Goal: Information Seeking & Learning: Learn about a topic

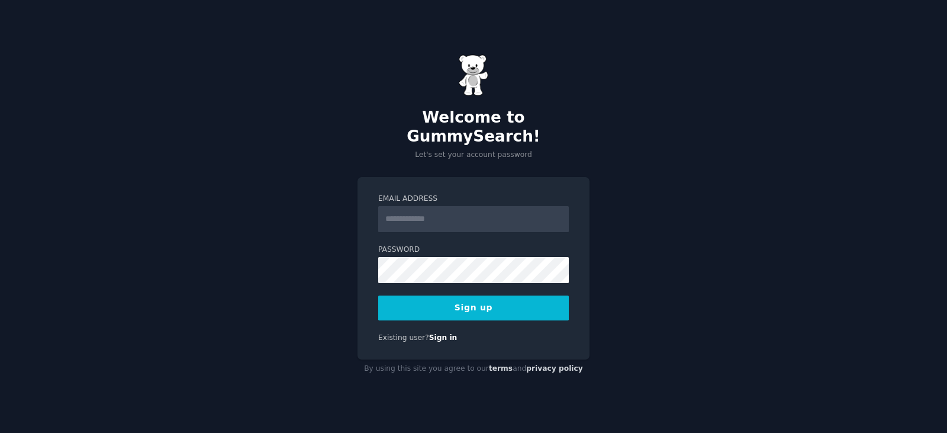
drag, startPoint x: 456, startPoint y: 220, endPoint x: 456, endPoint y: 209, distance: 11.2
click at [456, 220] on input "Email Address" at bounding box center [473, 219] width 191 height 26
type input "**********"
click at [472, 301] on button "Sign up" at bounding box center [473, 307] width 191 height 25
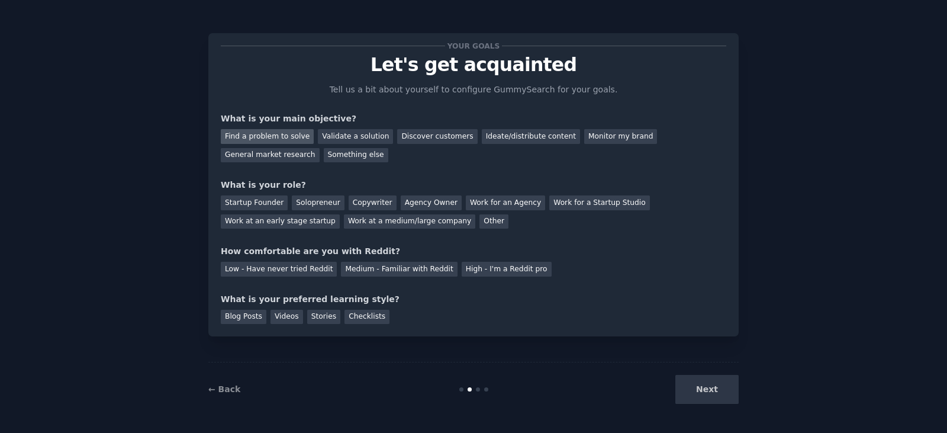
click at [272, 136] on div "Find a problem to solve" at bounding box center [267, 136] width 93 height 15
click at [340, 138] on div "Validate a solution" at bounding box center [355, 136] width 75 height 15
click at [283, 136] on div "Find a problem to solve" at bounding box center [267, 136] width 93 height 15
click at [309, 205] on div "Solopreneur" at bounding box center [318, 202] width 52 height 15
click at [355, 273] on div "Medium - Familiar with Reddit" at bounding box center [399, 269] width 116 height 15
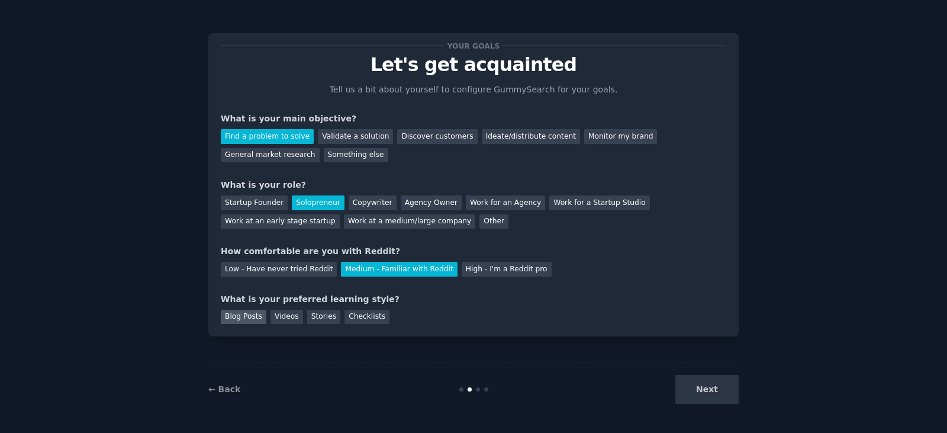
click at [238, 318] on div "Blog Posts" at bounding box center [244, 317] width 46 height 15
click at [718, 394] on button "Next" at bounding box center [706, 389] width 63 height 29
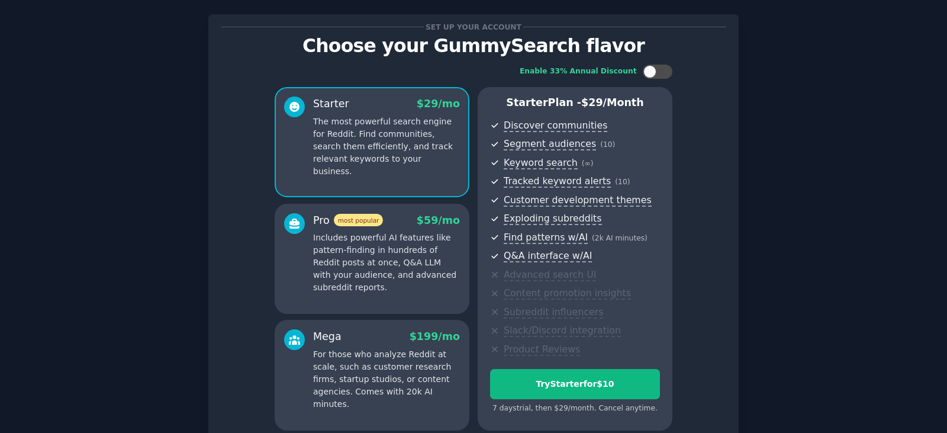
scroll to position [20, 0]
click at [652, 69] on div at bounding box center [649, 71] width 13 height 13
click at [652, 69] on div at bounding box center [651, 71] width 8 height 6
click at [652, 69] on div at bounding box center [649, 71] width 13 height 13
click at [652, 70] on div at bounding box center [651, 71] width 8 height 6
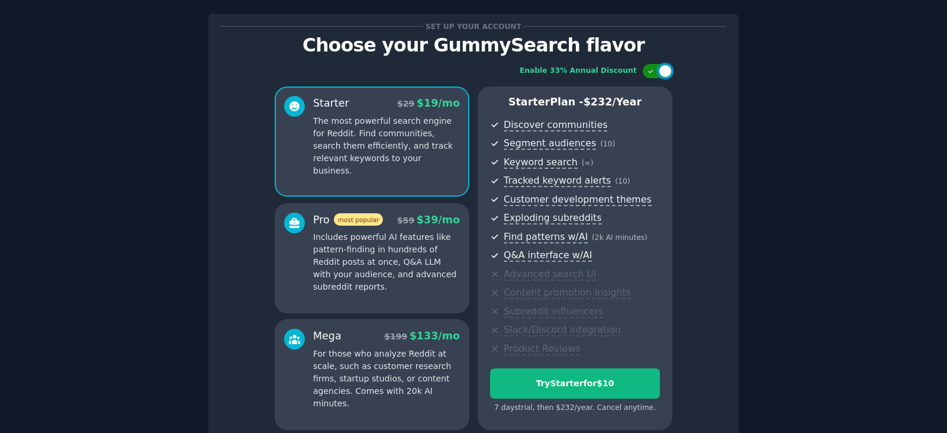
checkbox input "false"
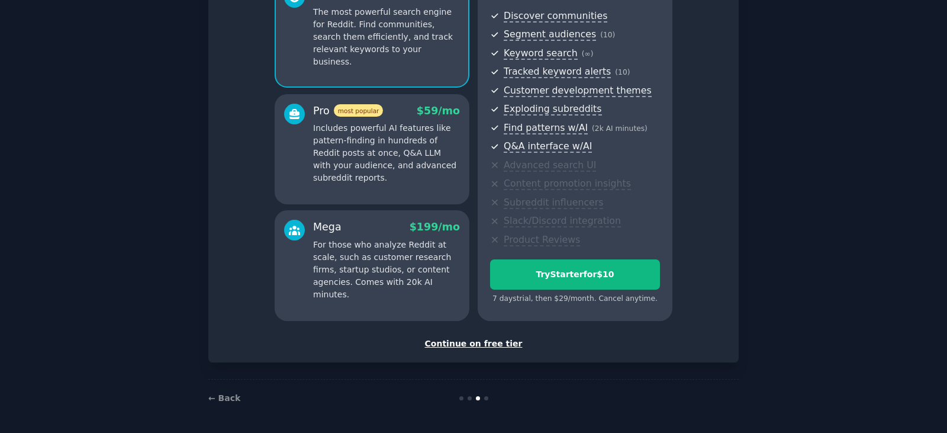
scroll to position [129, 0]
click at [483, 347] on div "Continue on free tier" at bounding box center [473, 343] width 505 height 12
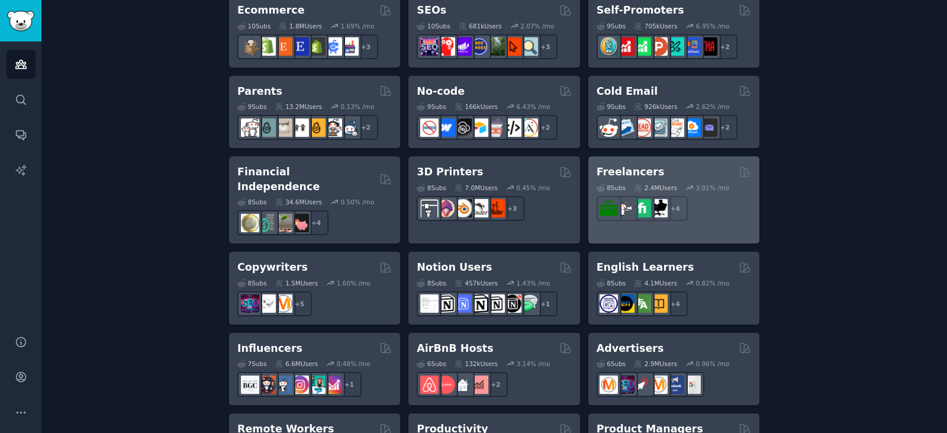
scroll to position [716, 0]
click at [703, 175] on div "Freelancers" at bounding box center [674, 172] width 154 height 15
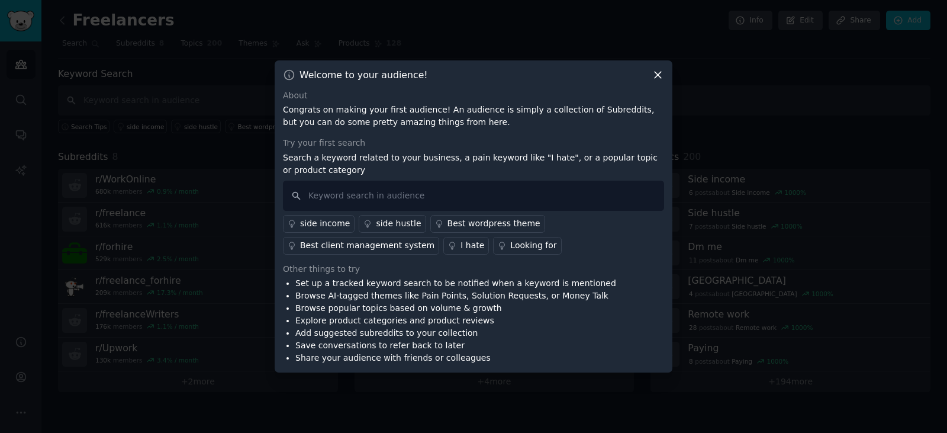
click at [658, 75] on icon at bounding box center [658, 75] width 7 height 7
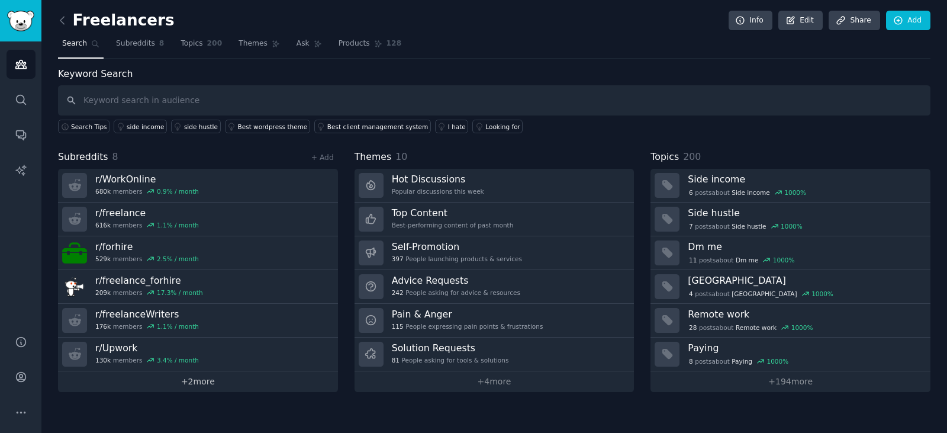
click at [199, 383] on link "+ 2 more" at bounding box center [198, 381] width 280 height 21
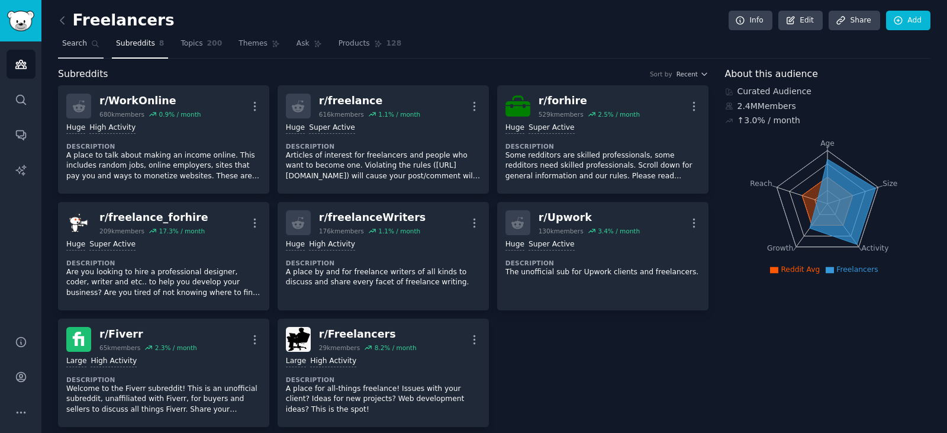
click at [73, 46] on span "Search" at bounding box center [74, 43] width 25 height 11
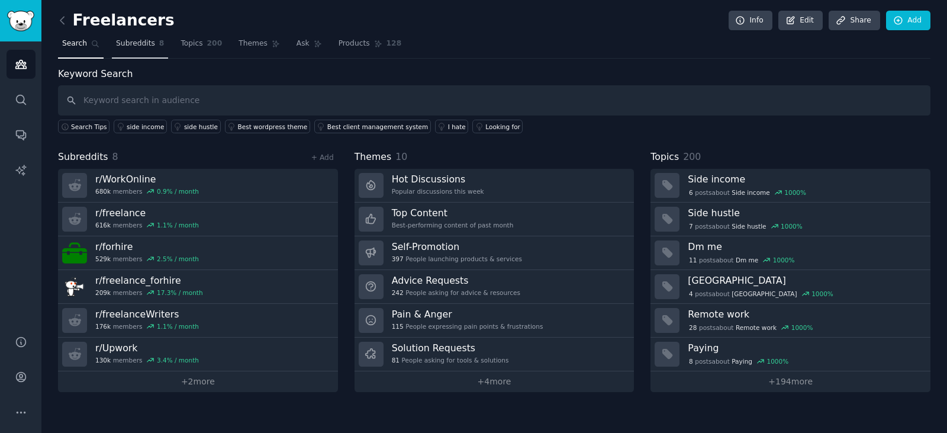
click at [130, 50] on link "Subreddits 8" at bounding box center [140, 46] width 56 height 24
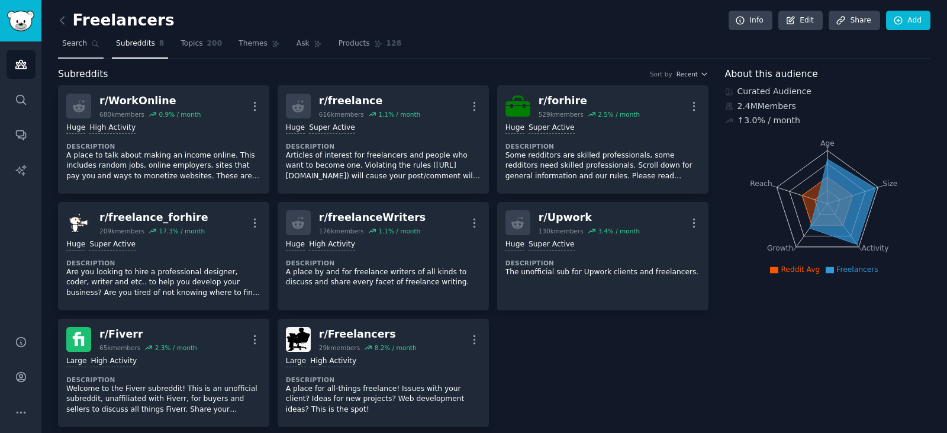
click at [72, 42] on span "Search" at bounding box center [74, 43] width 25 height 11
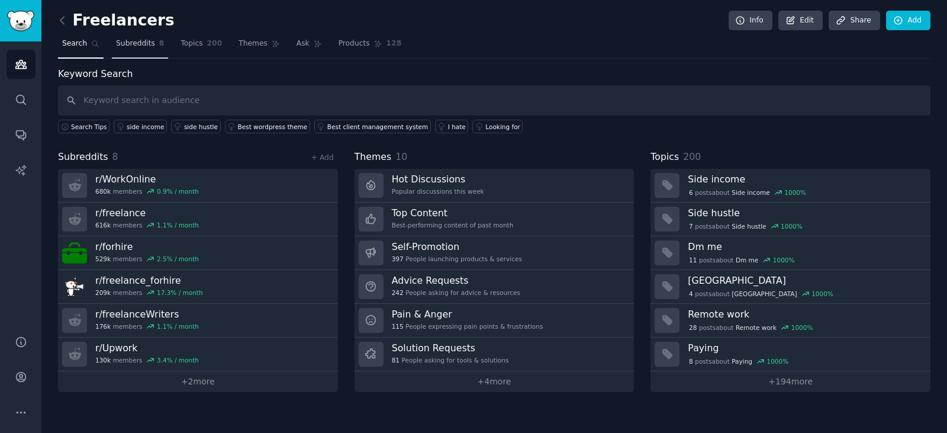
click at [132, 46] on span "Subreddits" at bounding box center [135, 43] width 39 height 11
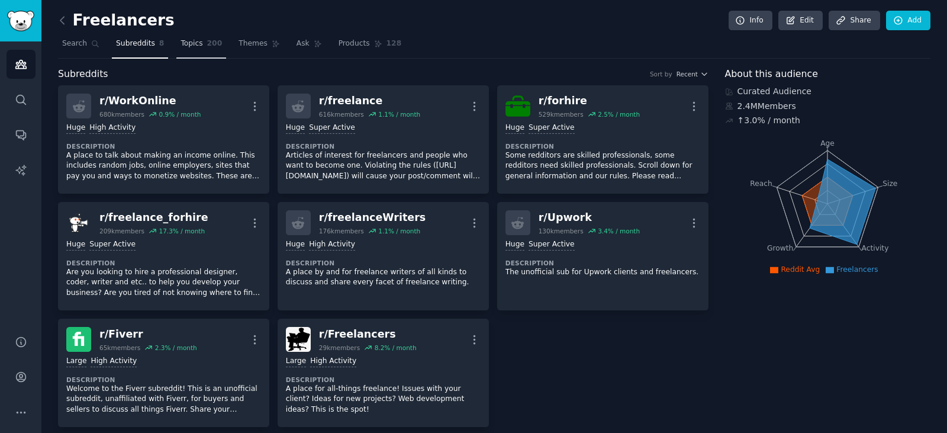
click at [188, 43] on span "Topics" at bounding box center [192, 43] width 22 height 11
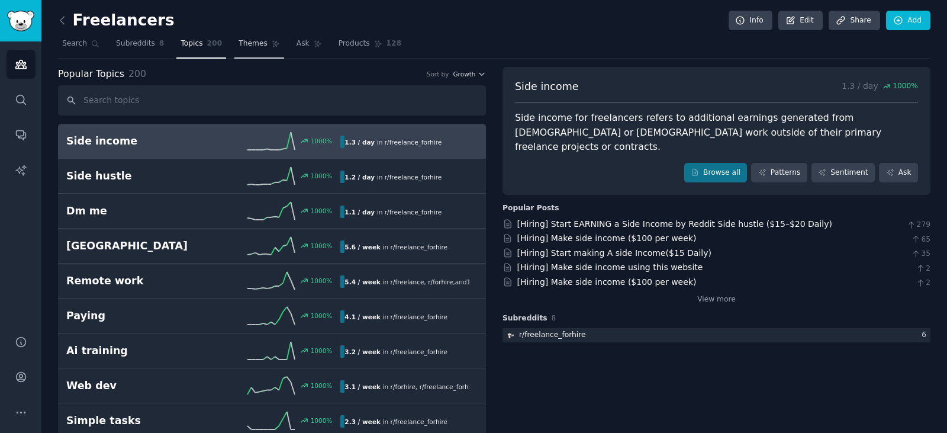
click at [239, 44] on span "Themes" at bounding box center [253, 43] width 29 height 11
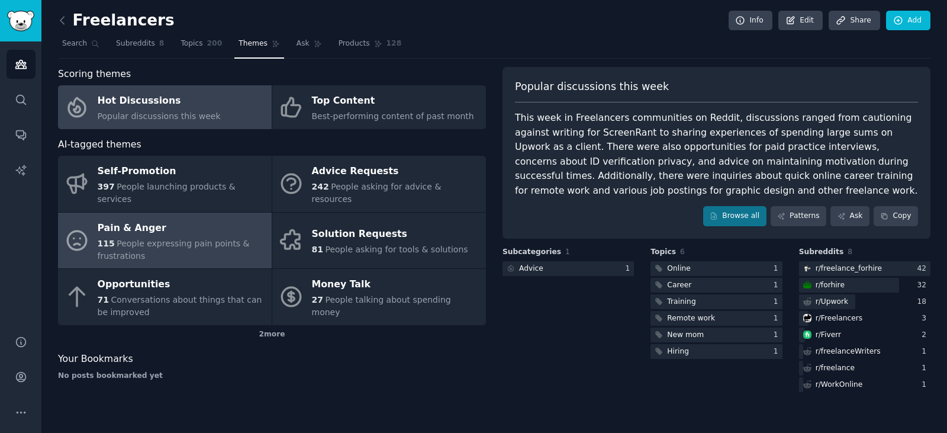
click at [167, 238] on div "115 People expressing pain points & frustrations" at bounding box center [182, 249] width 168 height 25
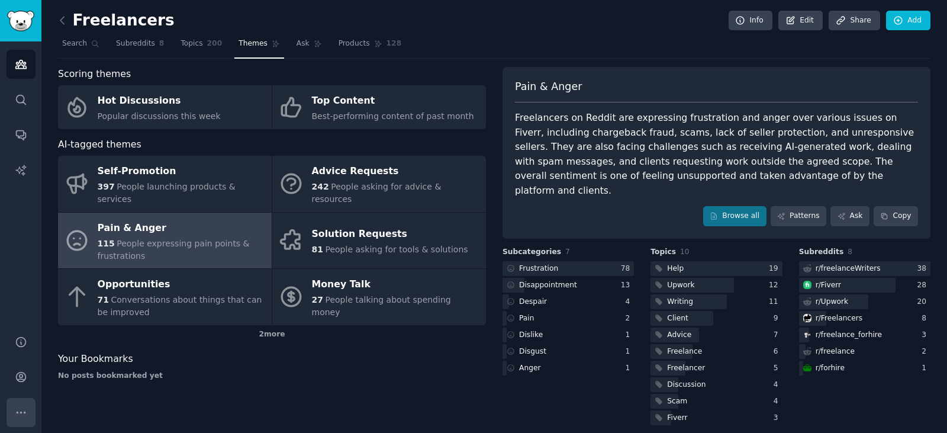
click at [24, 418] on icon "Sidebar" at bounding box center [21, 412] width 12 height 12
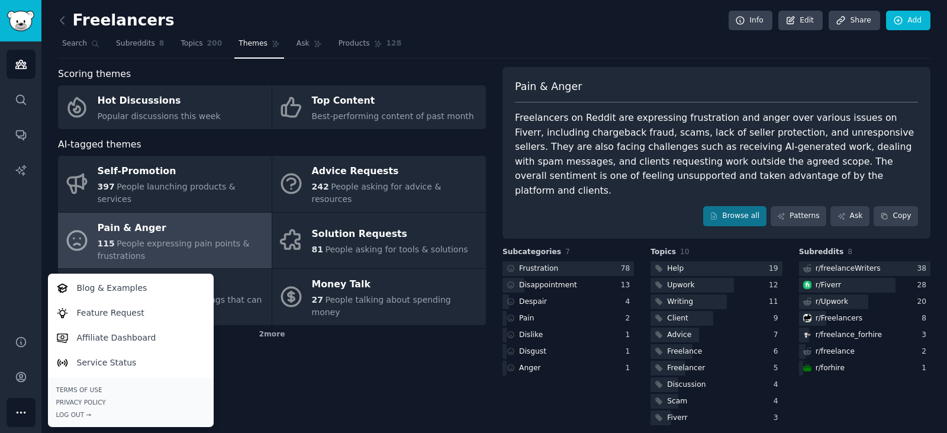
click at [289, 377] on div "Scoring themes Hot Discussions Popular discussions this week Top Content Best-p…" at bounding box center [272, 247] width 428 height 360
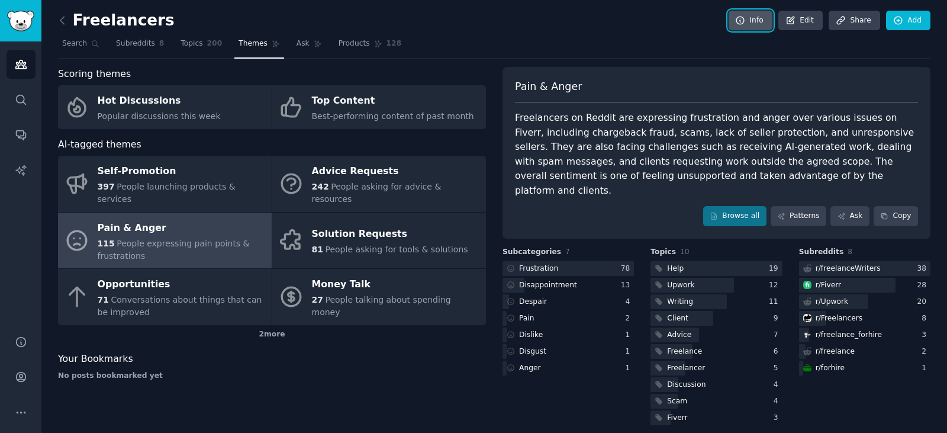
click at [746, 22] on icon at bounding box center [740, 20] width 11 height 11
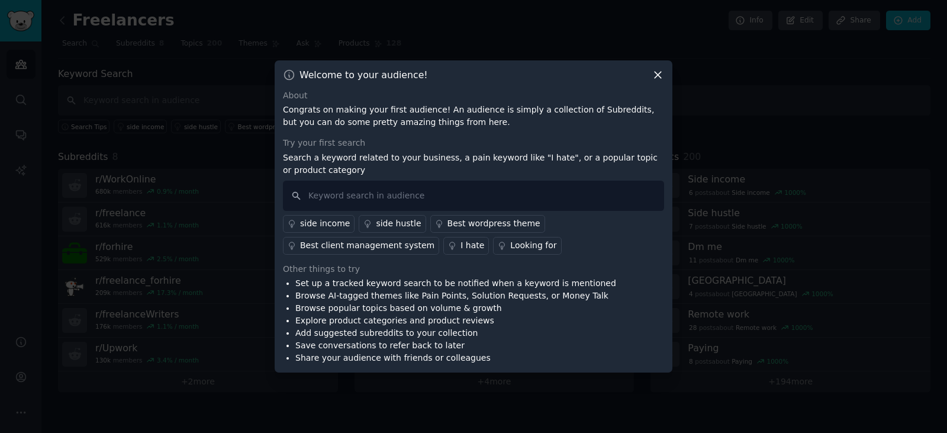
click at [655, 75] on icon at bounding box center [658, 75] width 12 height 12
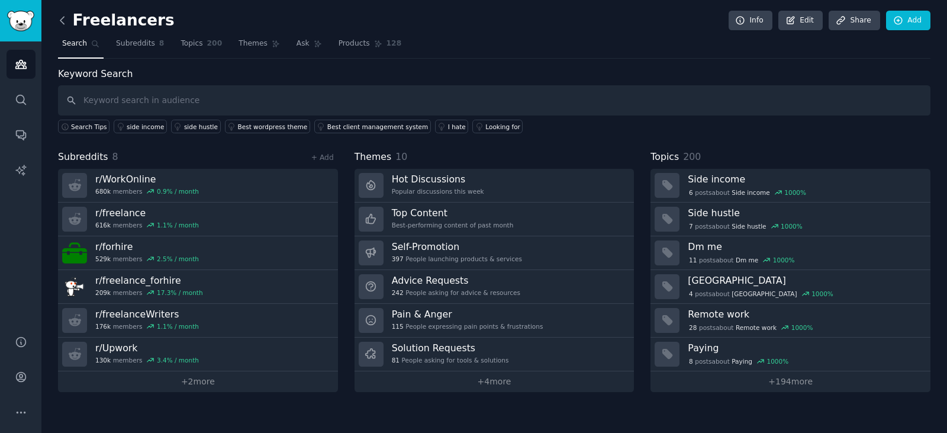
click at [65, 21] on icon at bounding box center [62, 20] width 12 height 12
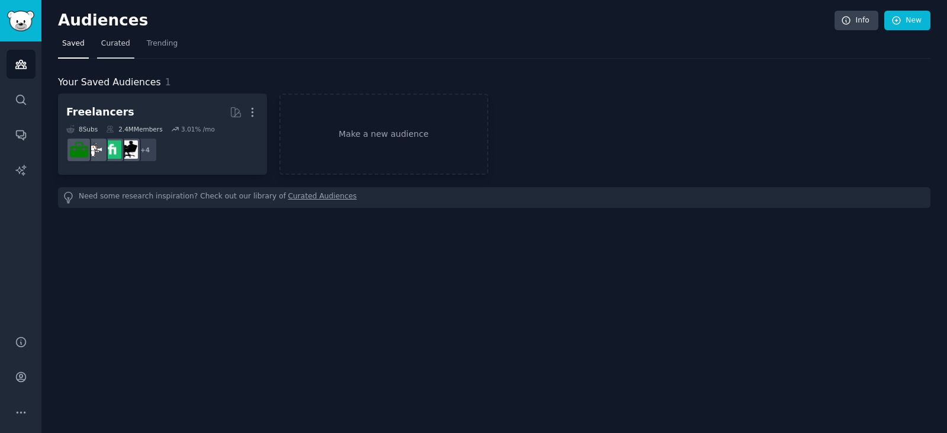
click at [112, 43] on span "Curated" at bounding box center [115, 43] width 29 height 11
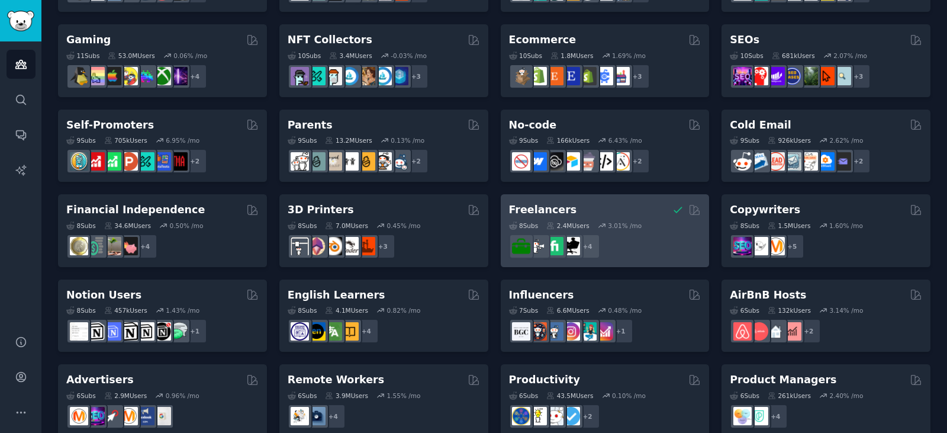
scroll to position [410, 0]
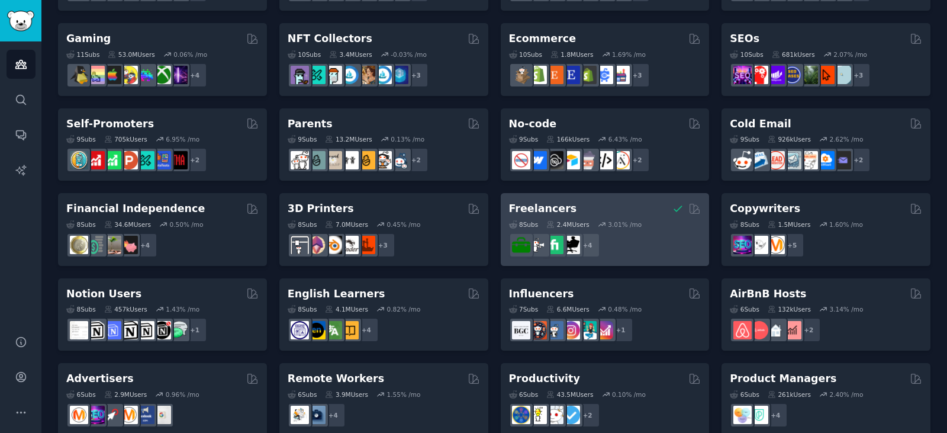
click at [597, 218] on div "8 Sub s 2.4M Users 3.01 % /mo + 4" at bounding box center [605, 236] width 192 height 41
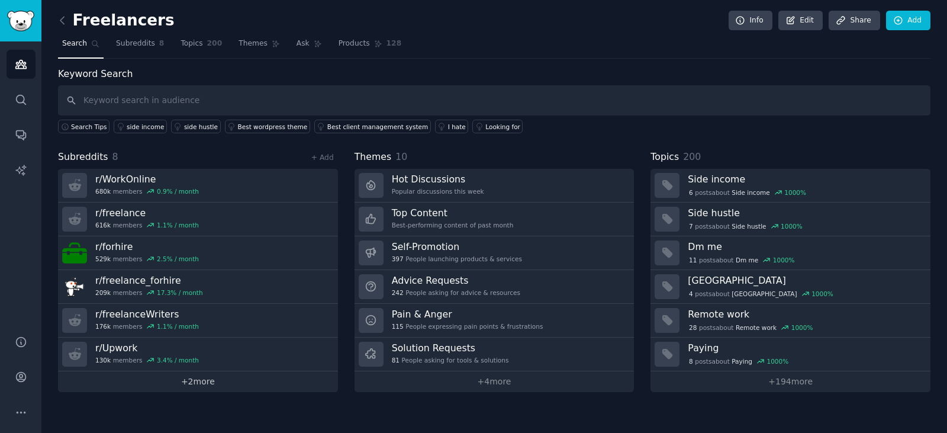
click at [194, 384] on link "+ 2 more" at bounding box center [198, 381] width 280 height 21
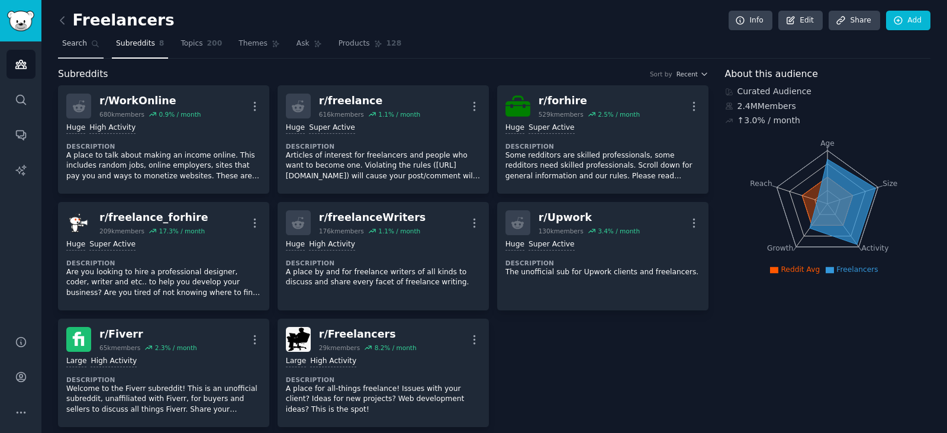
click at [73, 38] on link "Search" at bounding box center [81, 46] width 46 height 24
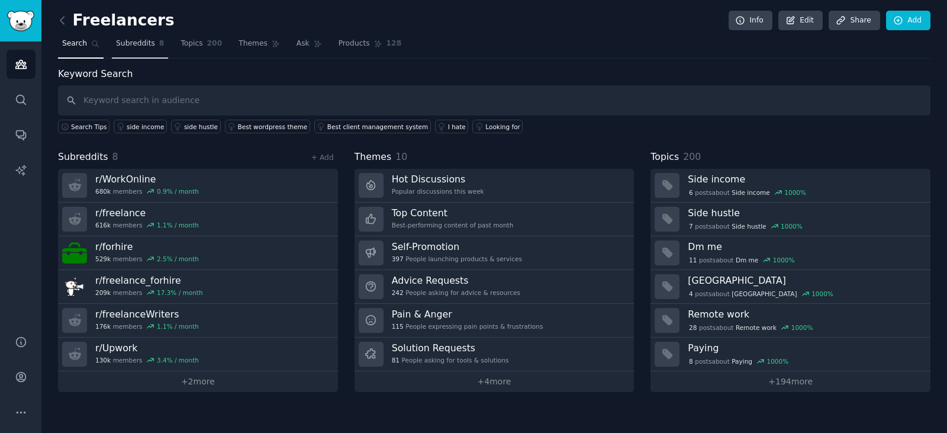
click at [133, 46] on span "Subreddits" at bounding box center [135, 43] width 39 height 11
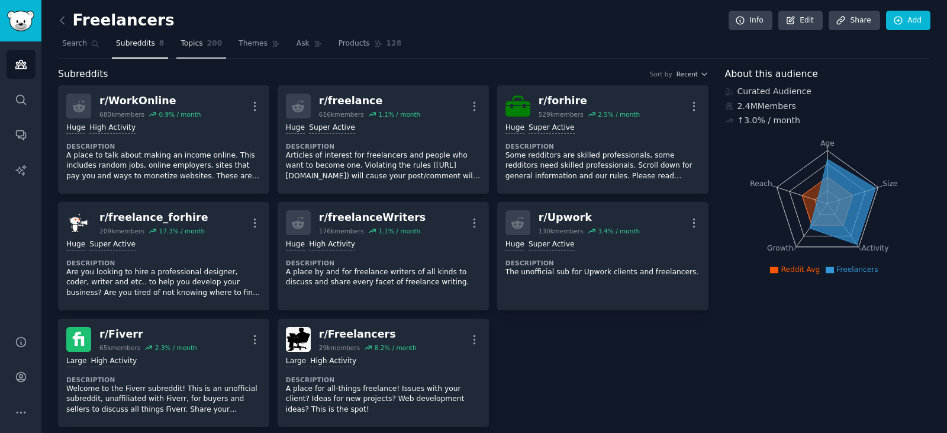
click at [181, 48] on span "Topics" at bounding box center [192, 43] width 22 height 11
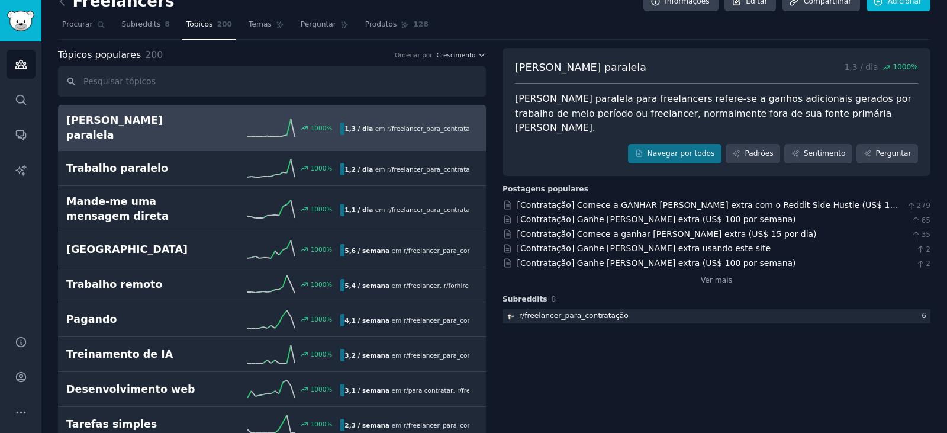
scroll to position [20, 0]
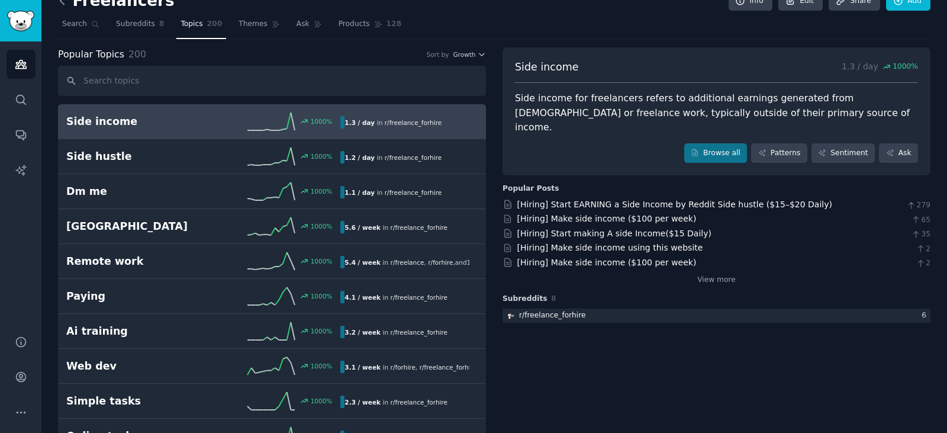
click at [66, 3] on icon at bounding box center [62, 1] width 12 height 12
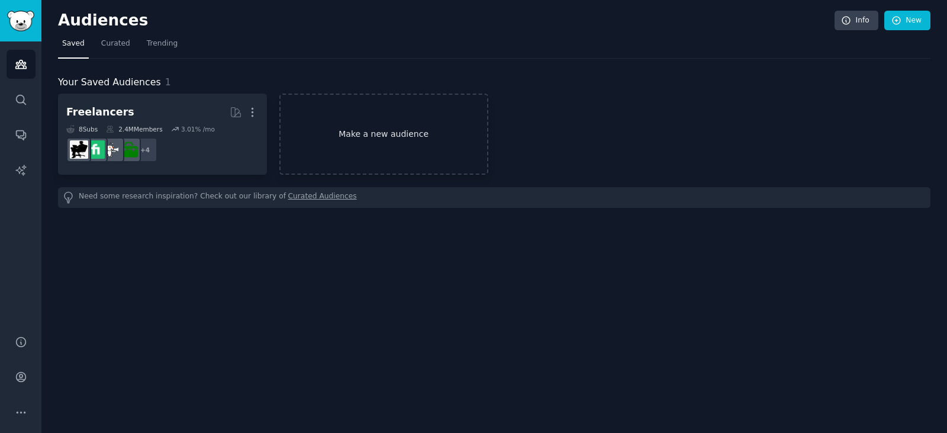
click at [352, 124] on link "Make a new audience" at bounding box center [383, 134] width 209 height 81
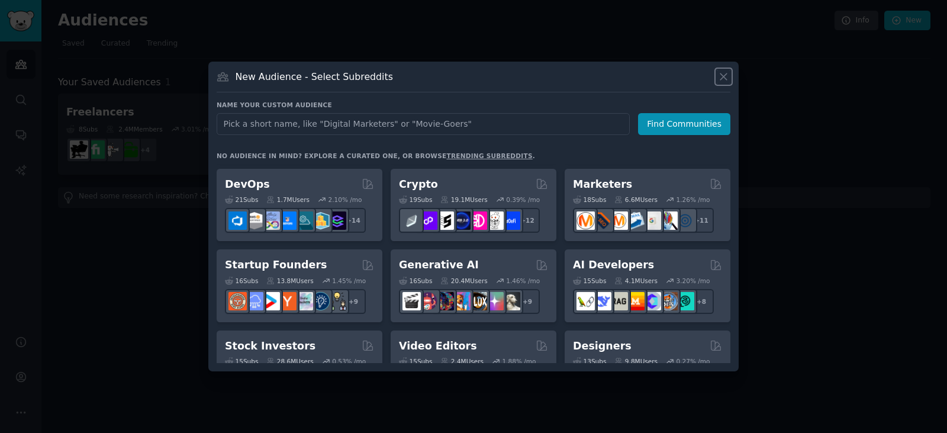
scroll to position [78, 0]
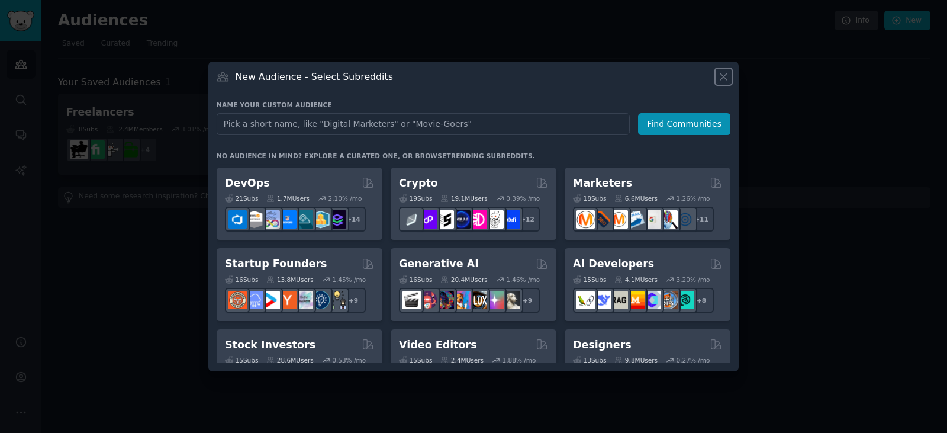
click at [726, 79] on icon at bounding box center [723, 76] width 7 height 7
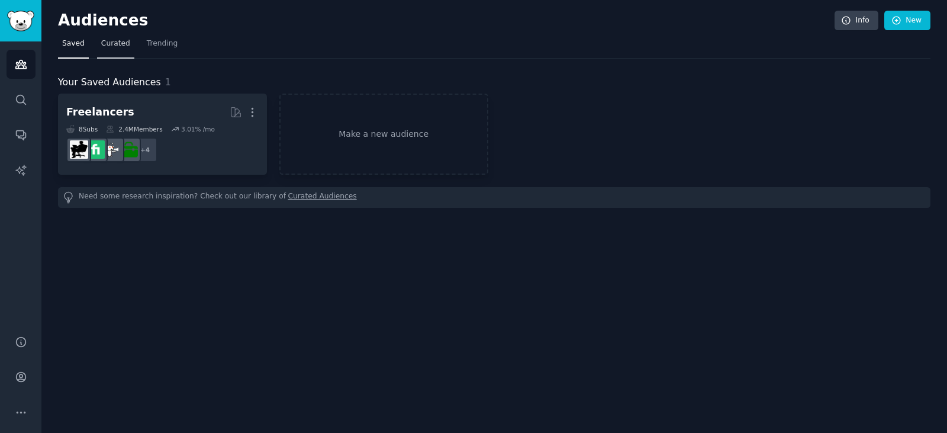
click at [113, 40] on span "Curated" at bounding box center [115, 43] width 29 height 11
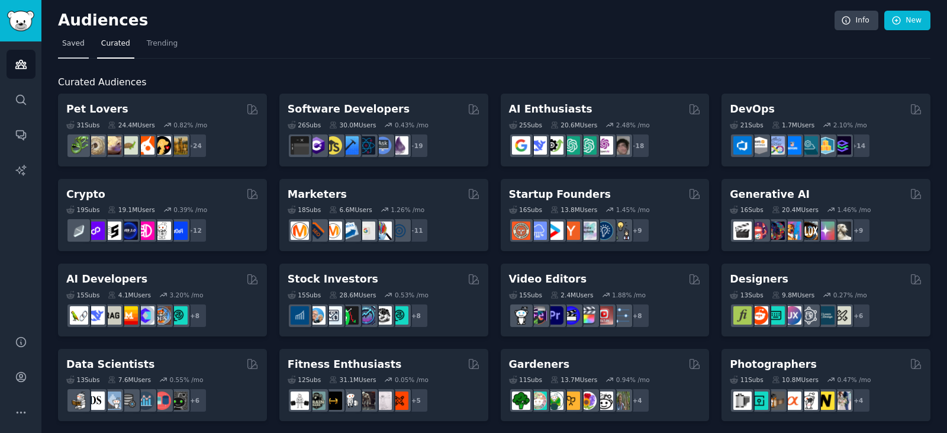
click at [73, 49] on span "Saved" at bounding box center [73, 43] width 22 height 11
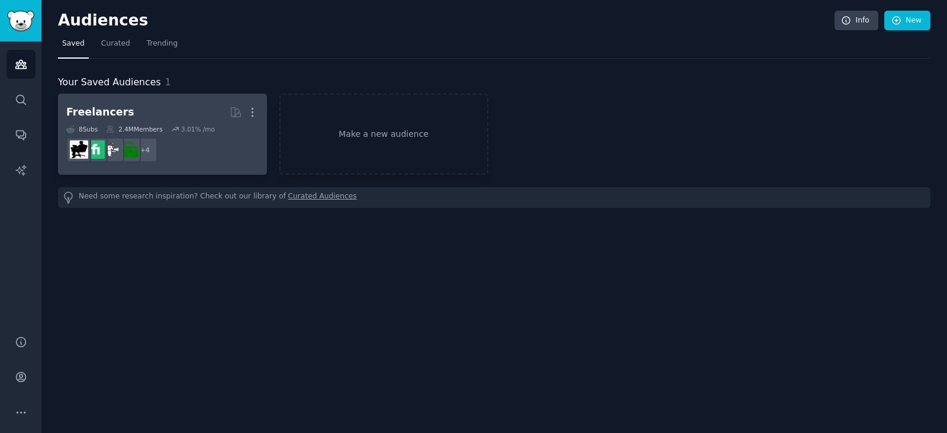
click at [211, 150] on dd "r/WorkOnline, r/freelance, r/freelanceWriters, r/Upwork + 4" at bounding box center [162, 149] width 192 height 33
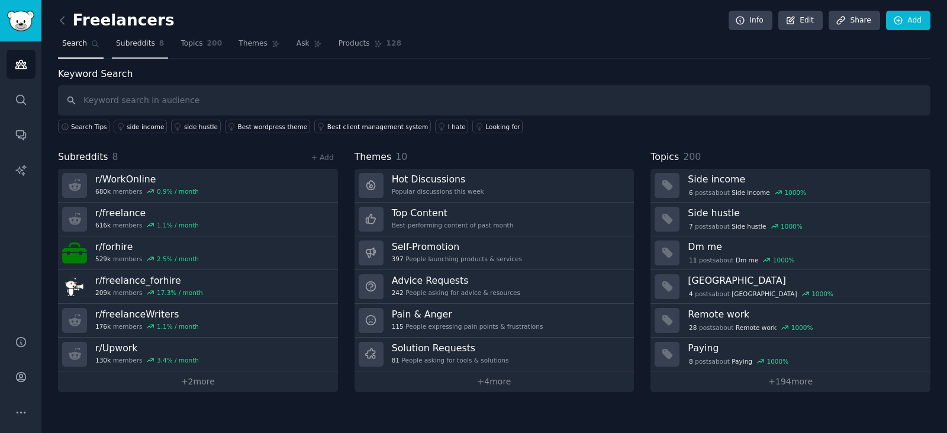
click at [132, 48] on span "Subreddits" at bounding box center [135, 43] width 39 height 11
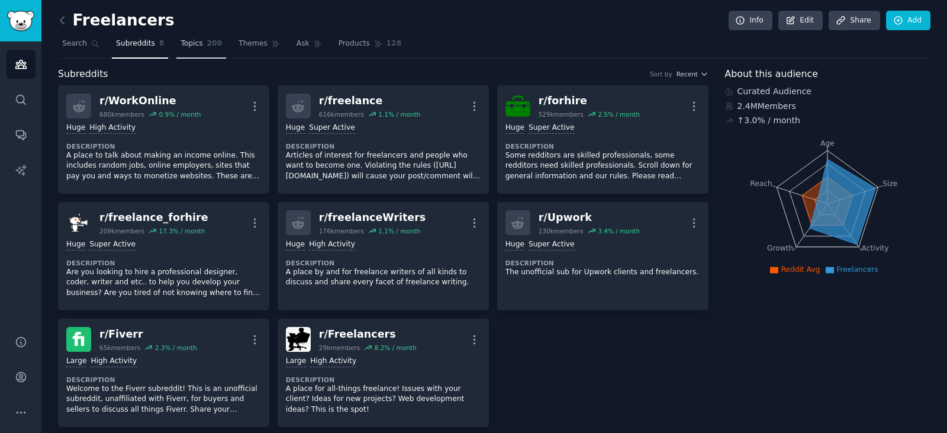
click at [184, 47] on span "Topics" at bounding box center [192, 43] width 22 height 11
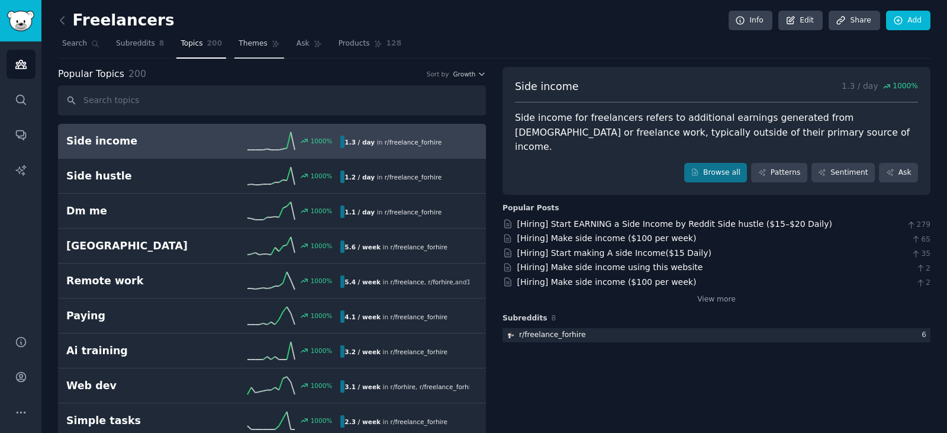
click at [240, 46] on span "Themes" at bounding box center [253, 43] width 29 height 11
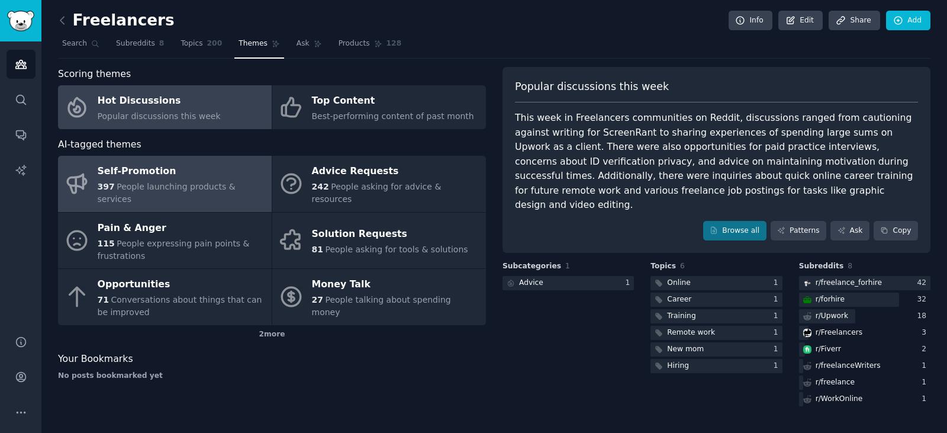
click at [140, 186] on span "People launching products & services" at bounding box center [167, 193] width 138 height 22
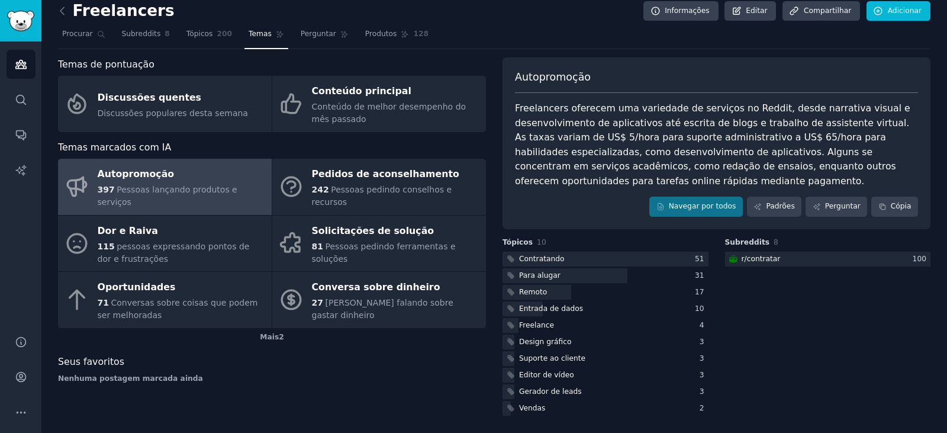
scroll to position [11, 0]
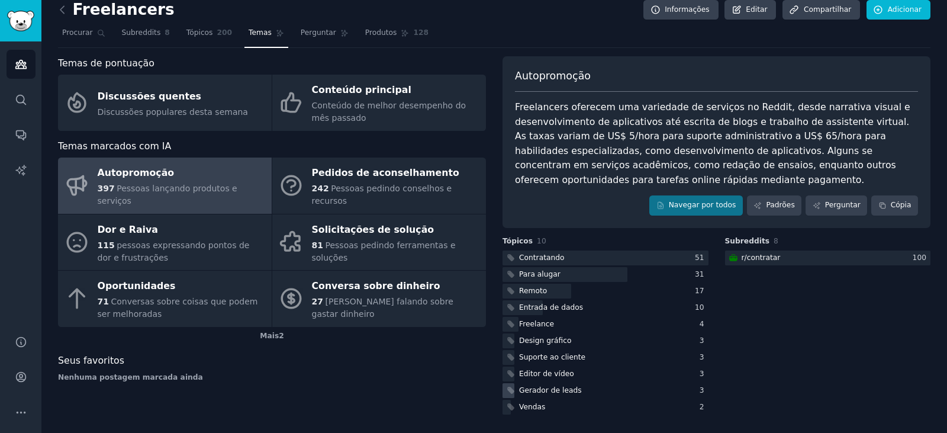
click at [547, 388] on font "Gerador de leads" at bounding box center [550, 390] width 63 height 8
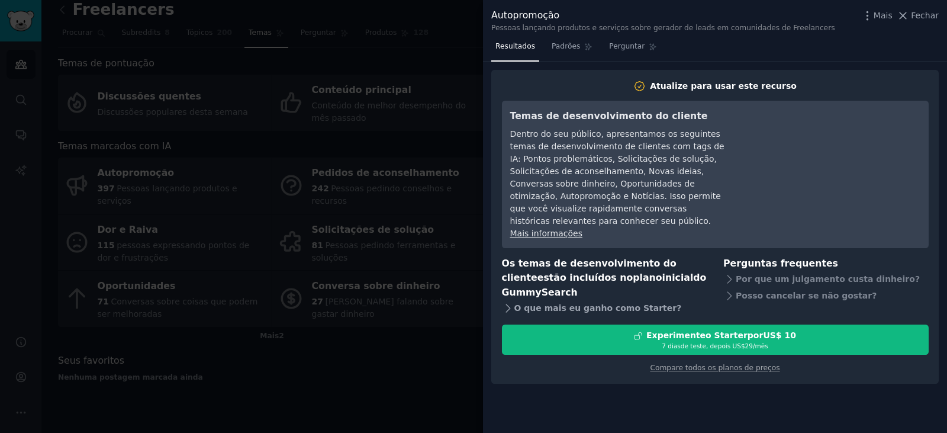
click at [508, 302] on icon at bounding box center [508, 308] width 12 height 12
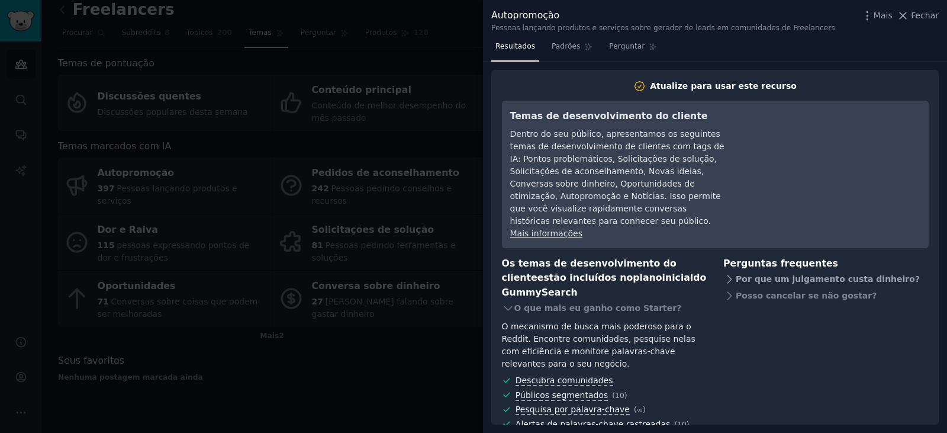
click at [729, 273] on icon at bounding box center [729, 279] width 12 height 12
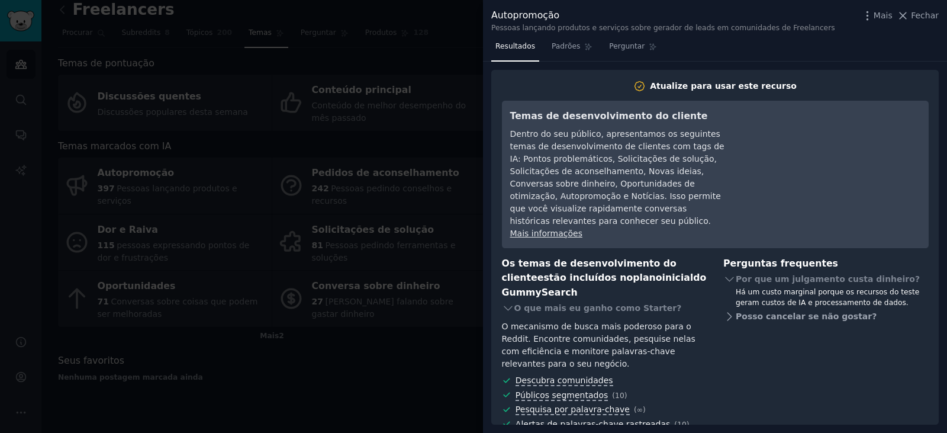
click at [729, 310] on icon at bounding box center [729, 316] width 12 height 12
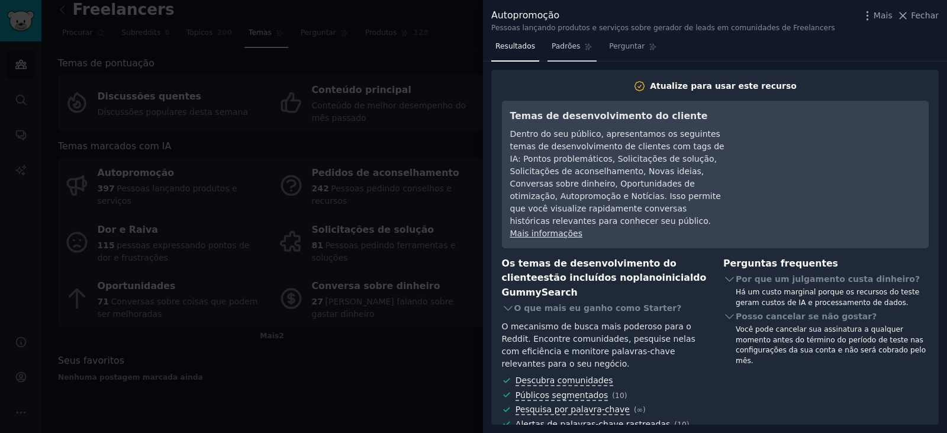
click at [553, 49] on font "Padrões" at bounding box center [566, 46] width 28 height 8
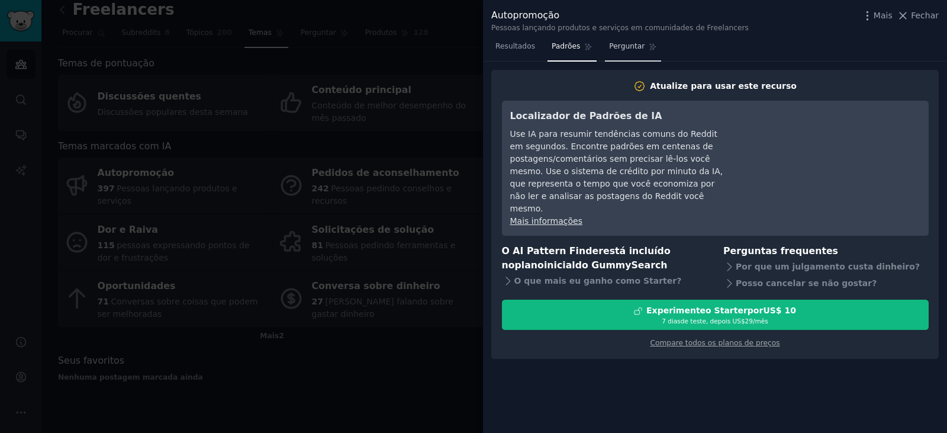
click at [618, 47] on font "Perguntar" at bounding box center [627, 46] width 36 height 8
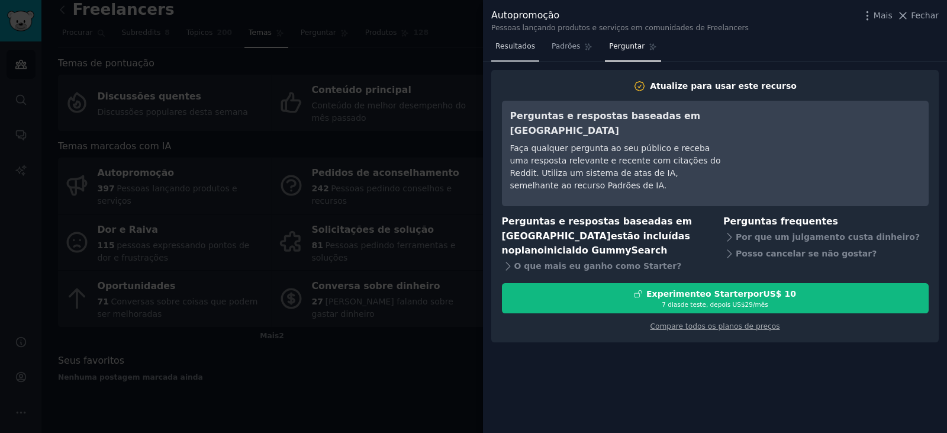
click at [514, 46] on font "Resultados" at bounding box center [515, 46] width 40 height 8
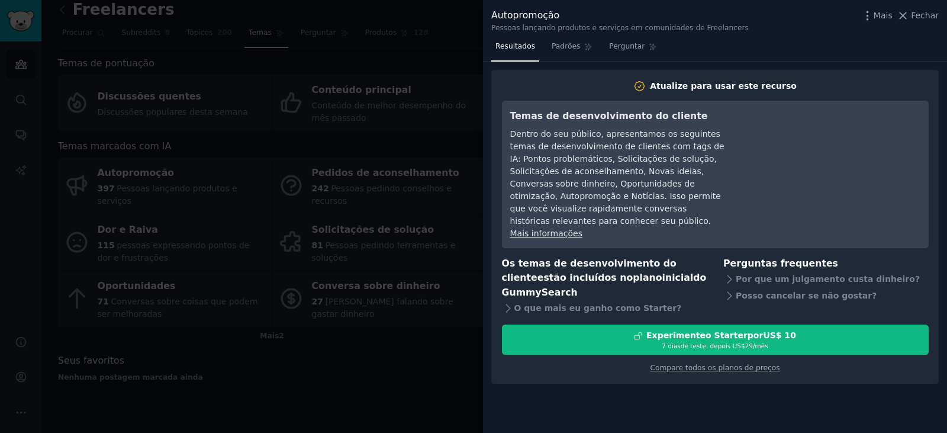
click at [460, 43] on div at bounding box center [473, 216] width 947 height 433
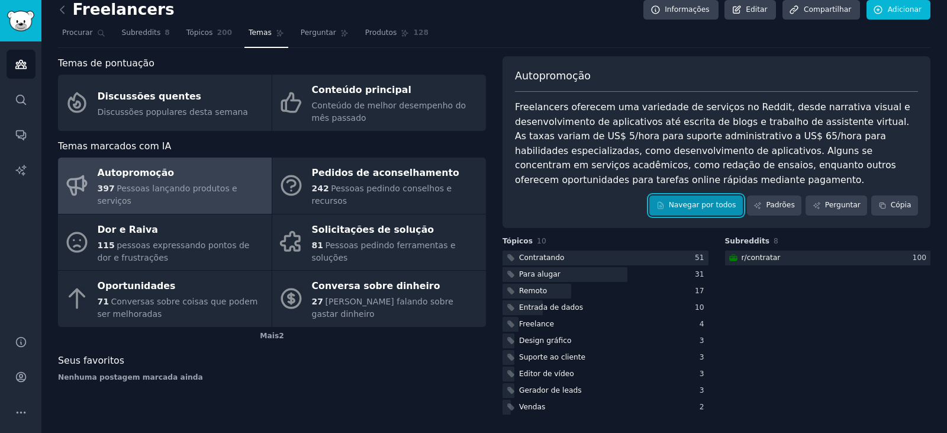
click at [696, 207] on font "Navegar por todos" at bounding box center [702, 205] width 67 height 8
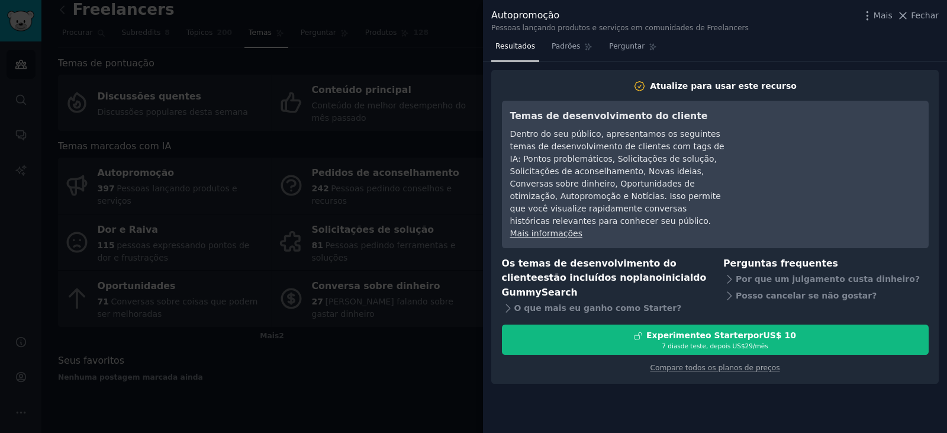
click at [465, 63] on div at bounding box center [473, 216] width 947 height 433
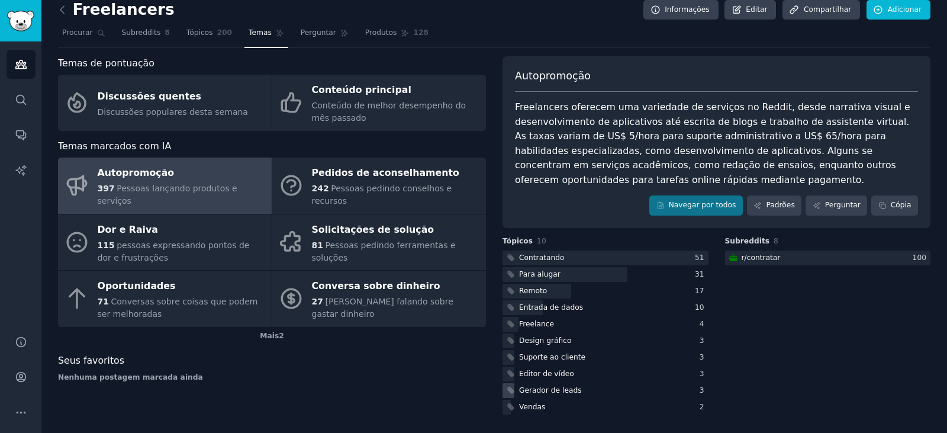
click at [545, 391] on font "Gerador de leads" at bounding box center [550, 390] width 63 height 8
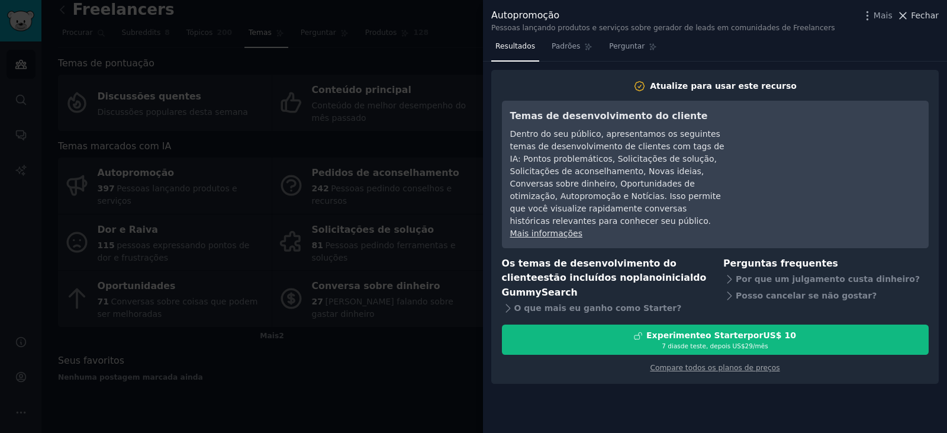
click at [922, 17] on font "Fechar" at bounding box center [925, 15] width 28 height 9
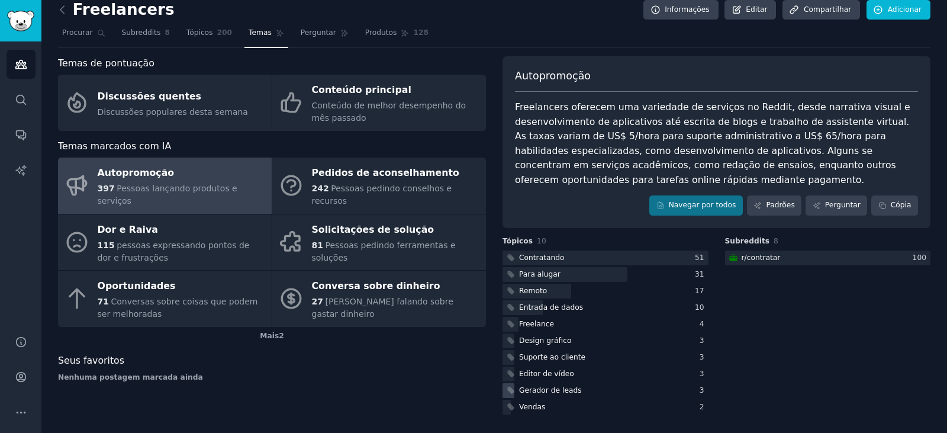
click at [535, 392] on font "Gerador de leads" at bounding box center [550, 390] width 63 height 8
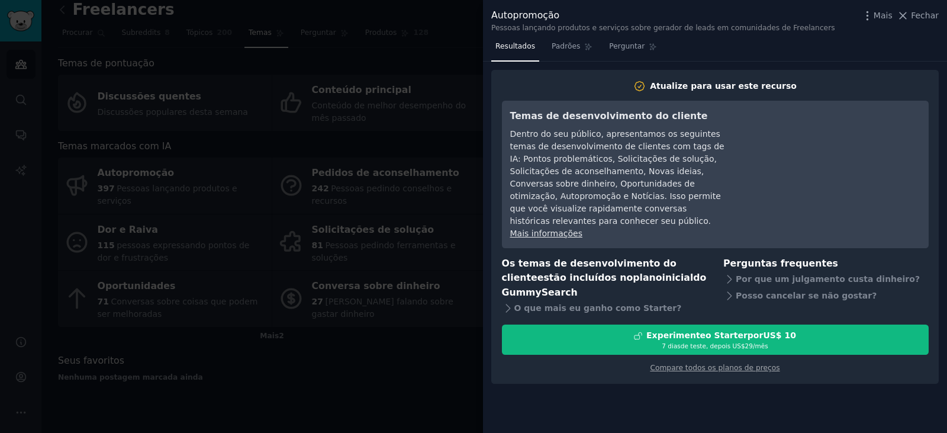
click at [442, 46] on div at bounding box center [473, 216] width 947 height 433
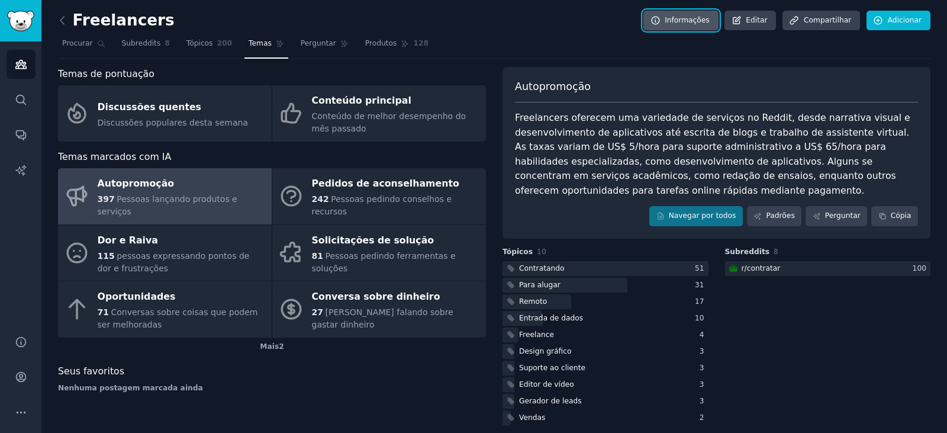
click at [690, 18] on font "Informações" at bounding box center [687, 20] width 45 height 8
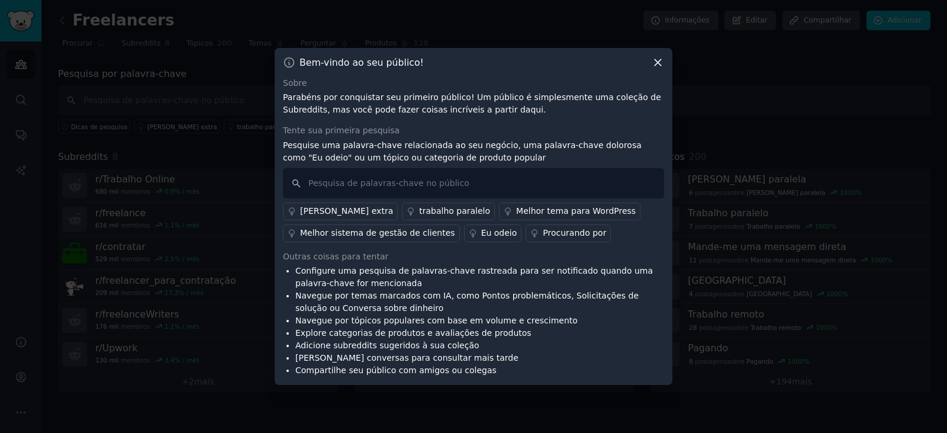
click at [660, 64] on icon at bounding box center [658, 62] width 7 height 7
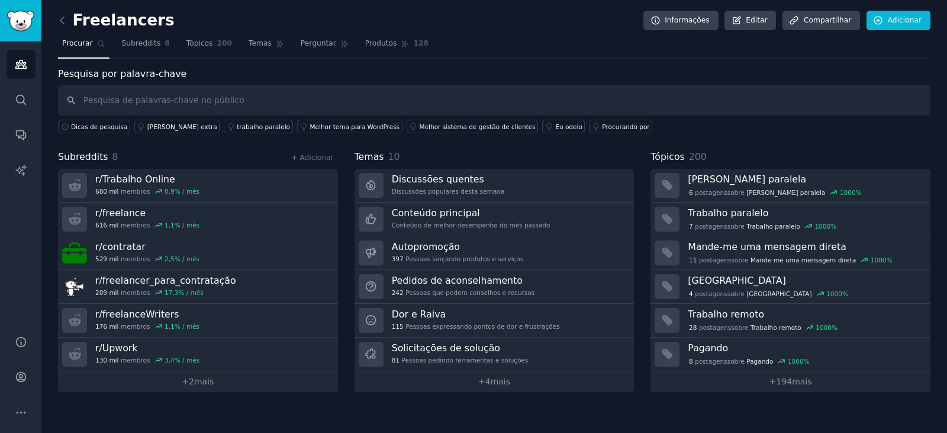
click at [639, 183] on div "Subreddits 8 + Adicionar r/ Trabalho Online 680 mil membros 0,9 % / mês r/ free…" at bounding box center [494, 271] width 872 height 242
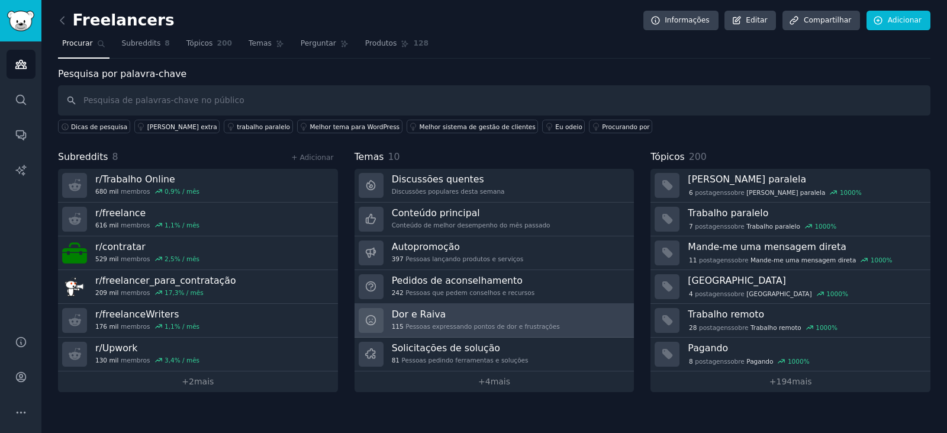
click at [425, 316] on font "Dor e Raiva" at bounding box center [419, 313] width 54 height 11
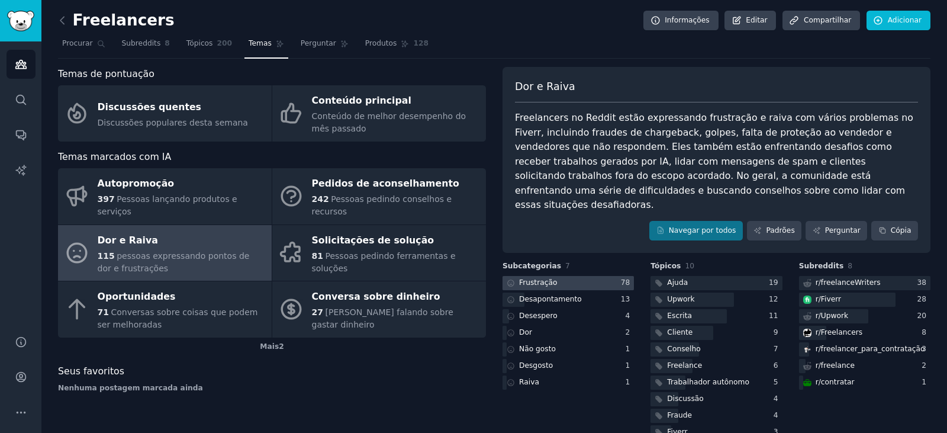
click at [534, 278] on font "Frustração" at bounding box center [538, 282] width 38 height 8
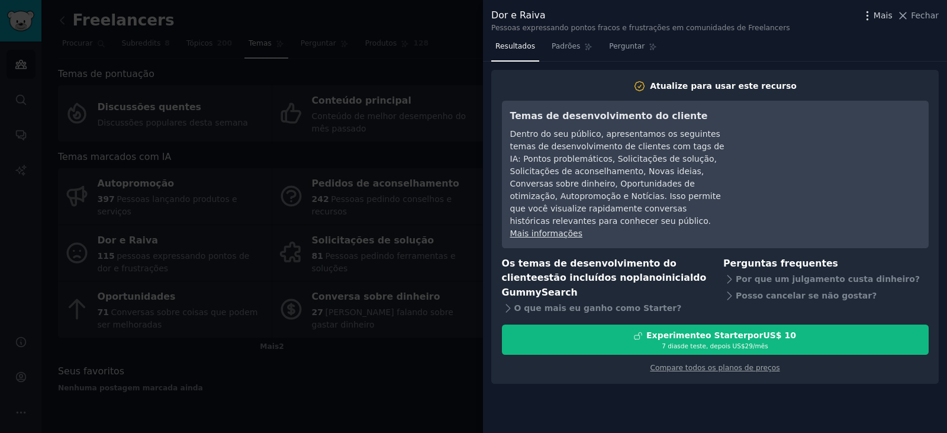
click at [874, 17] on icon "button" at bounding box center [867, 15] width 12 height 12
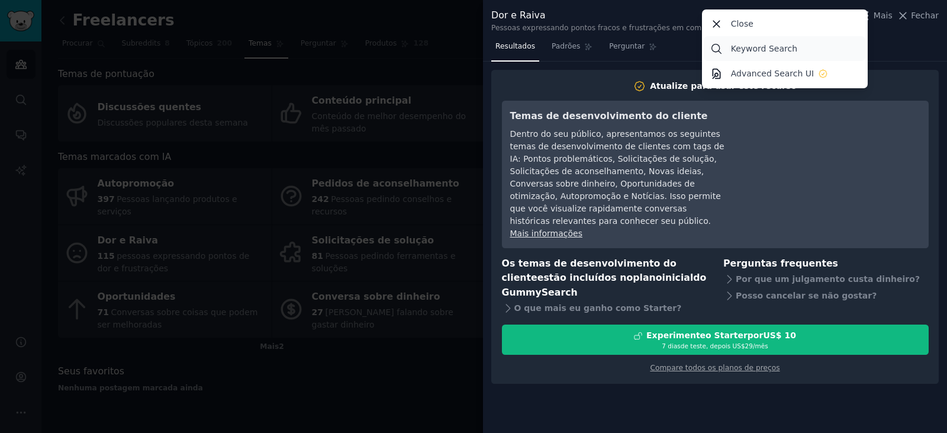
click at [768, 49] on p "Keyword Search" at bounding box center [764, 49] width 66 height 12
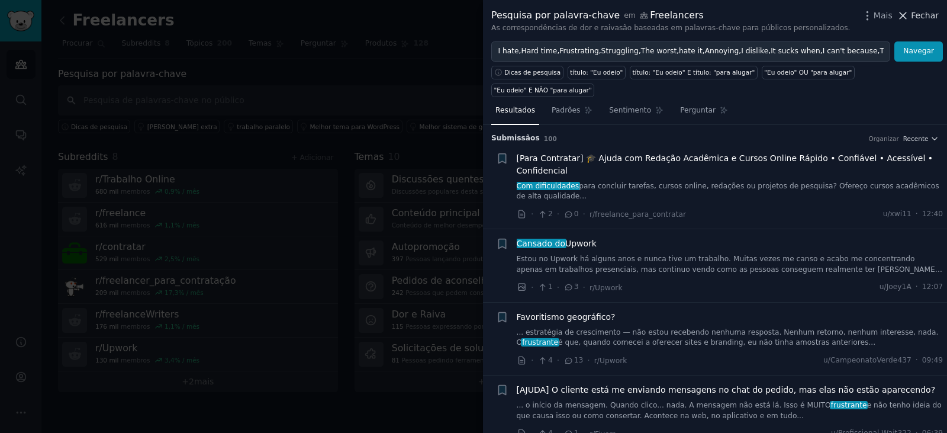
click at [917, 19] on font "Fechar" at bounding box center [925, 15] width 28 height 9
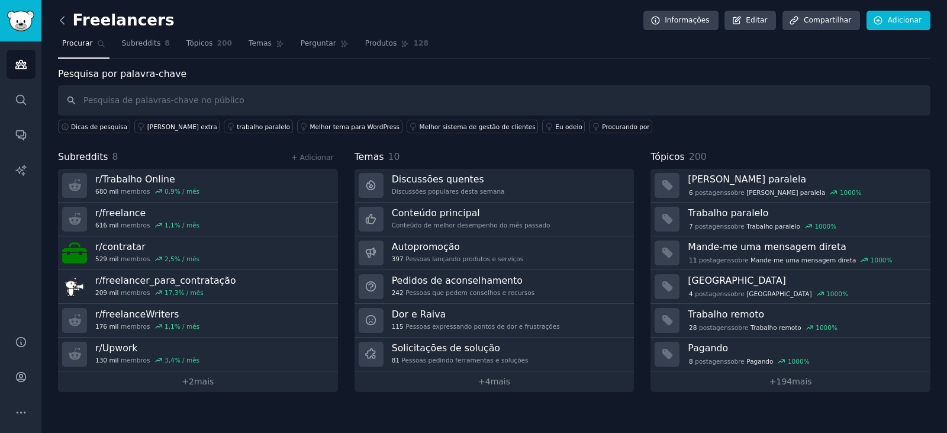
click at [62, 21] on icon at bounding box center [62, 20] width 4 height 7
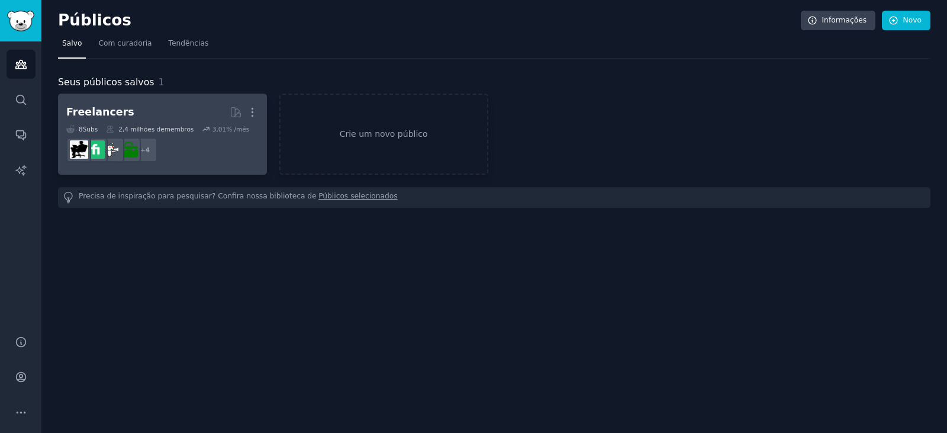
click at [201, 147] on dd "+ 4" at bounding box center [162, 149] width 192 height 33
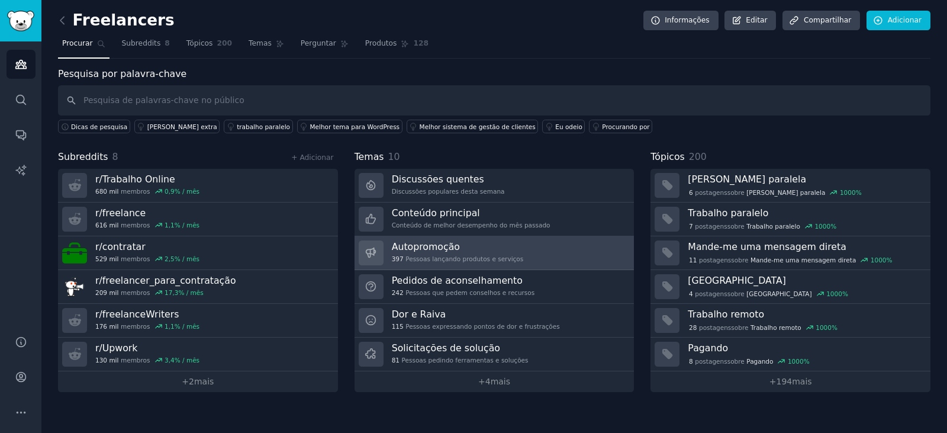
click at [551, 253] on link "Autopromoção 397 Pessoas lançando produtos e serviços" at bounding box center [495, 253] width 280 height 34
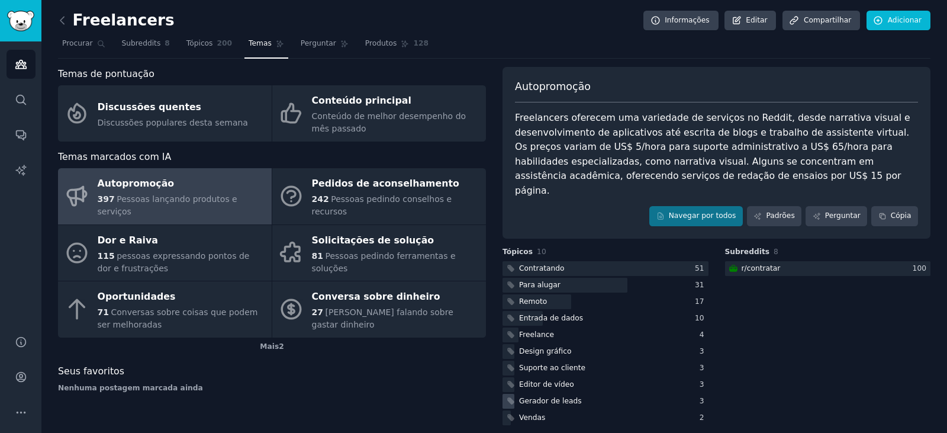
click at [550, 397] on font "Gerador de leads" at bounding box center [550, 401] width 63 height 8
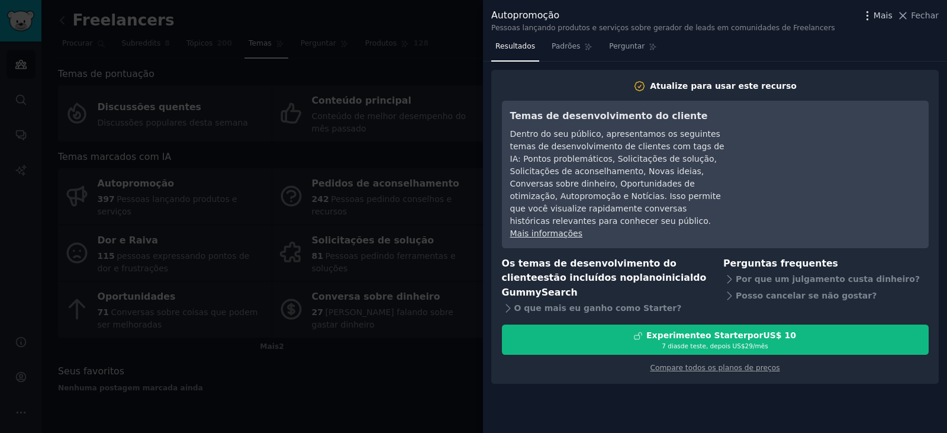
click at [889, 18] on font "Mais" at bounding box center [883, 15] width 19 height 9
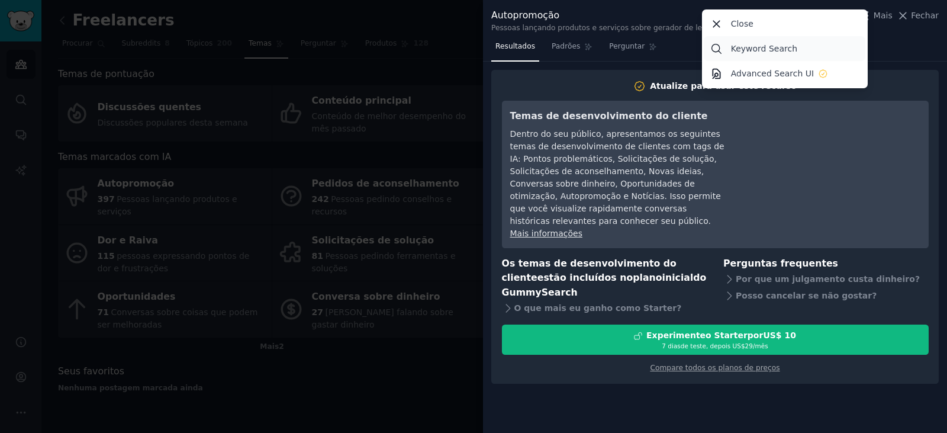
click at [755, 49] on p "Keyword Search" at bounding box center [764, 49] width 66 height 12
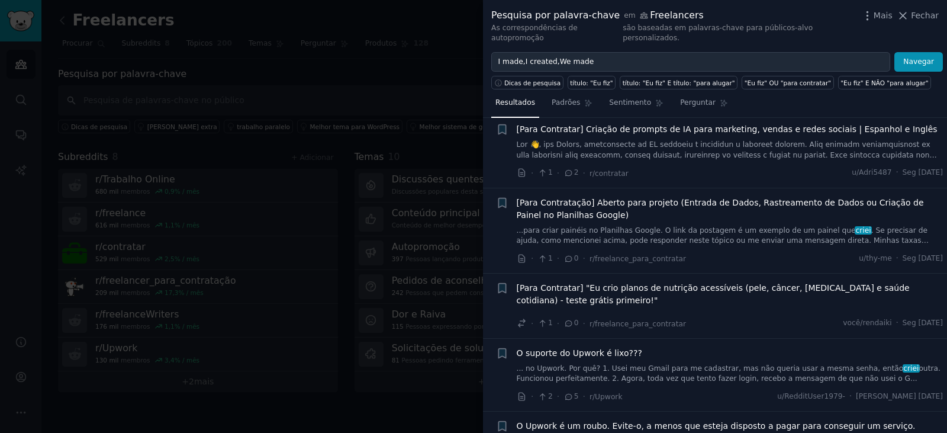
scroll to position [953, 0]
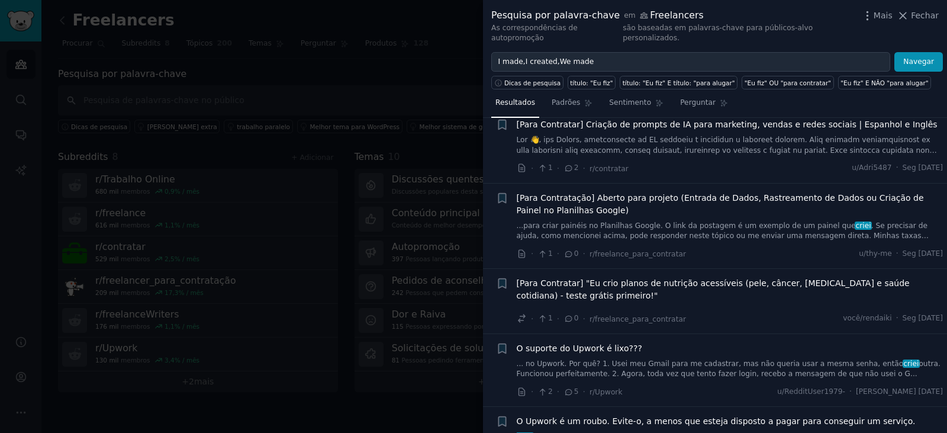
drag, startPoint x: 411, startPoint y: 75, endPoint x: 453, endPoint y: 73, distance: 42.1
click at [411, 75] on div at bounding box center [473, 216] width 947 height 433
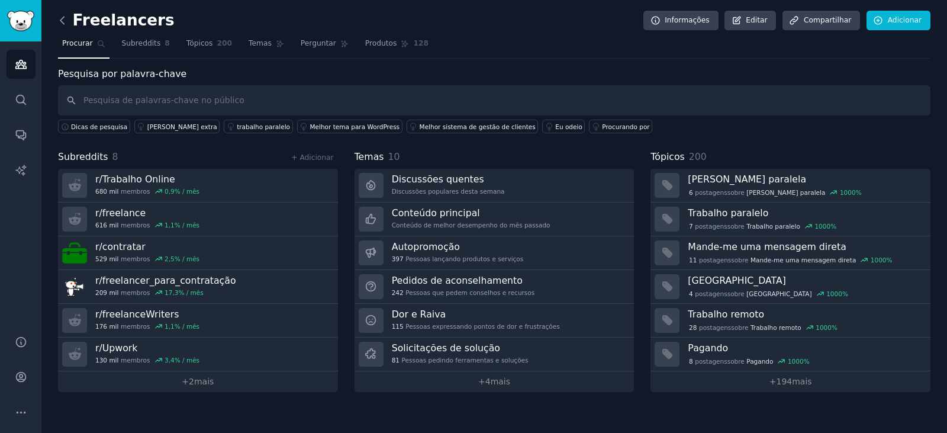
click at [61, 24] on icon at bounding box center [62, 20] width 12 height 12
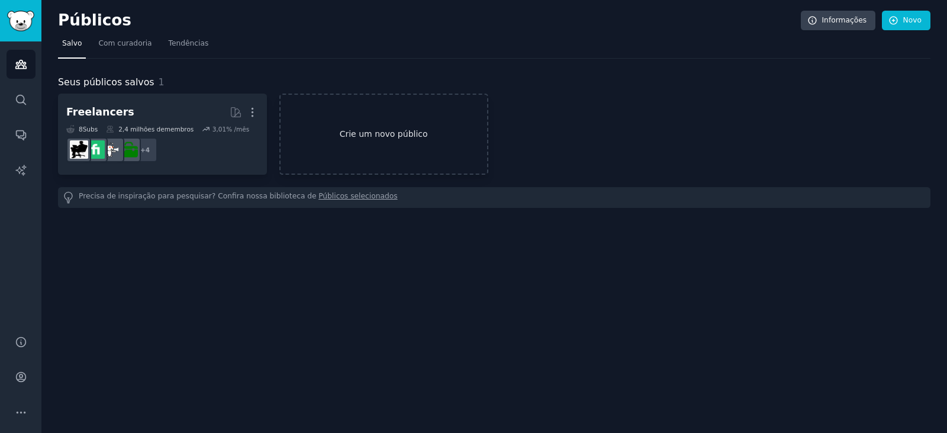
click at [384, 136] on font "Crie um novo público" at bounding box center [384, 133] width 88 height 9
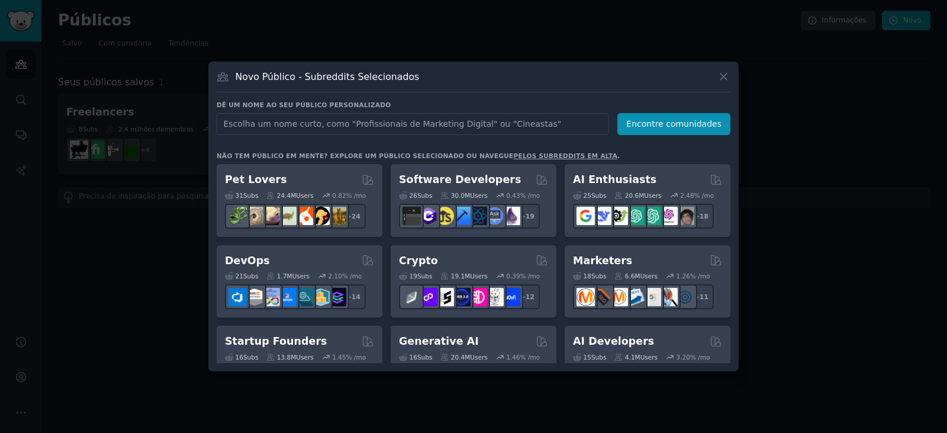
click at [824, 104] on div at bounding box center [473, 216] width 947 height 433
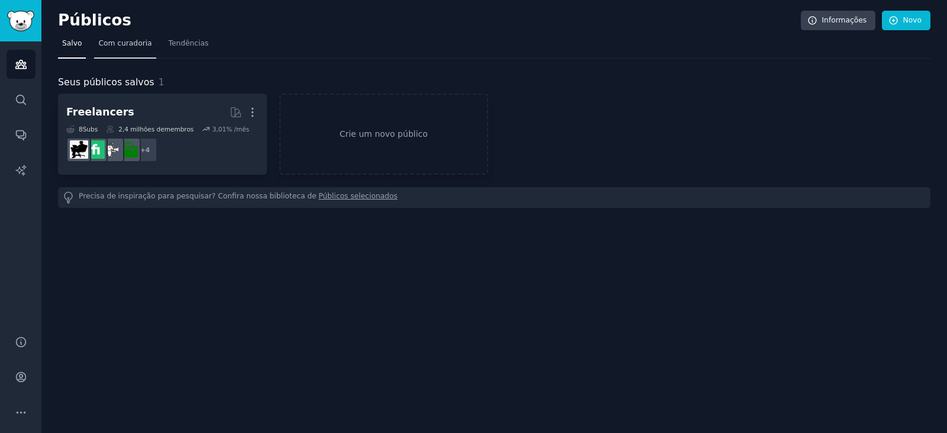
click at [128, 43] on font "Com curadoria" at bounding box center [124, 43] width 53 height 8
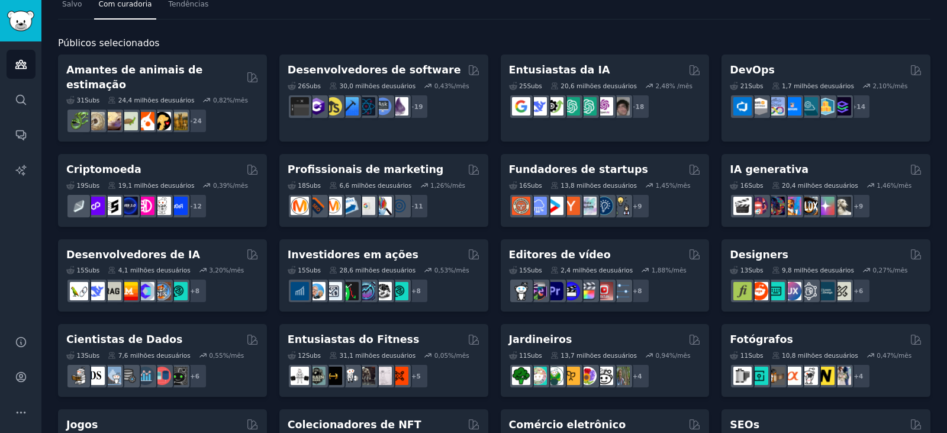
scroll to position [40, 0]
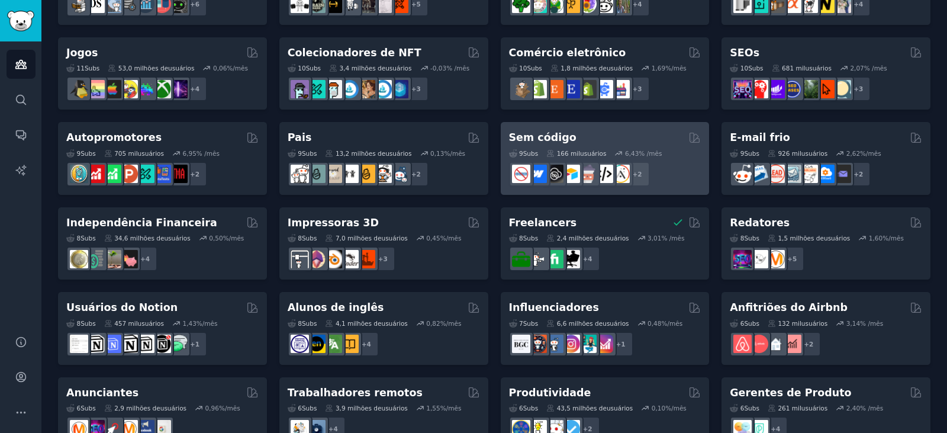
click at [594, 145] on div "9 Subs ​ 166 mil usuários 6,43 % /mês r/nocode + 2" at bounding box center [605, 165] width 192 height 41
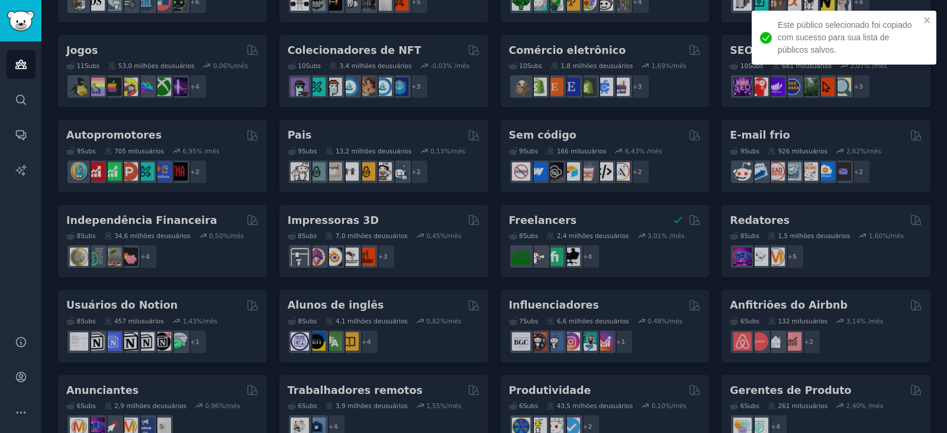
scroll to position [414, 0]
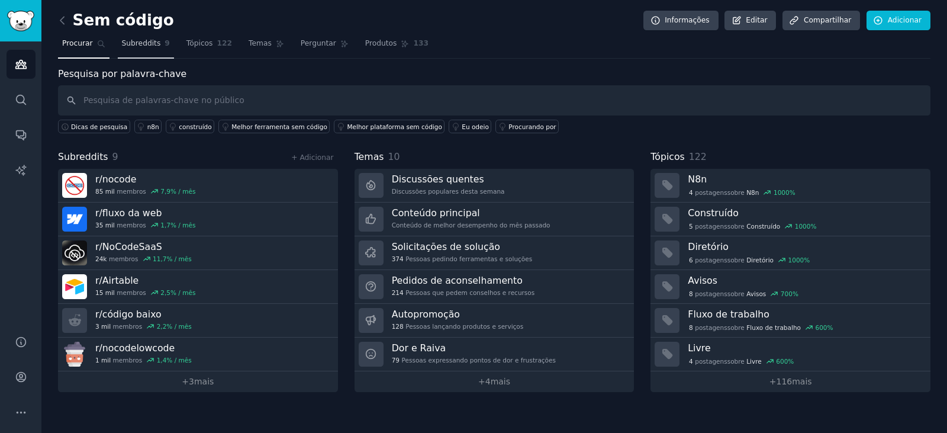
click at [137, 48] on span "Subreddits" at bounding box center [141, 43] width 39 height 11
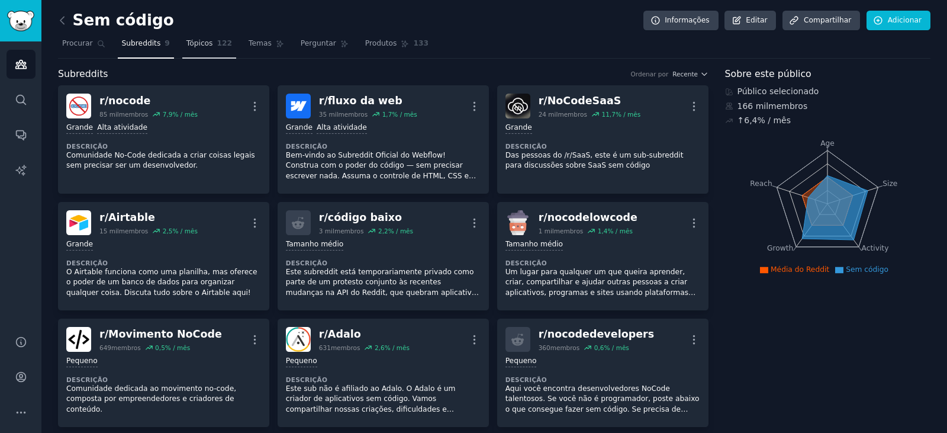
click at [186, 48] on span "Tópicos" at bounding box center [199, 43] width 27 height 11
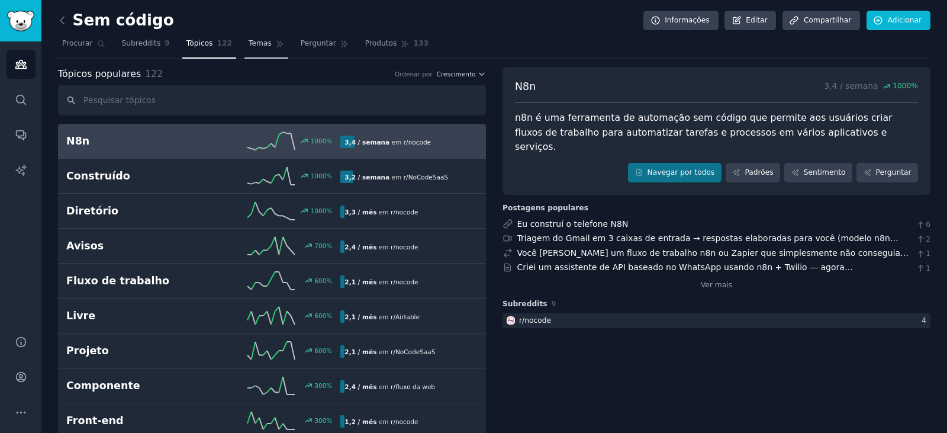
click at [249, 43] on font "Temas" at bounding box center [260, 43] width 23 height 8
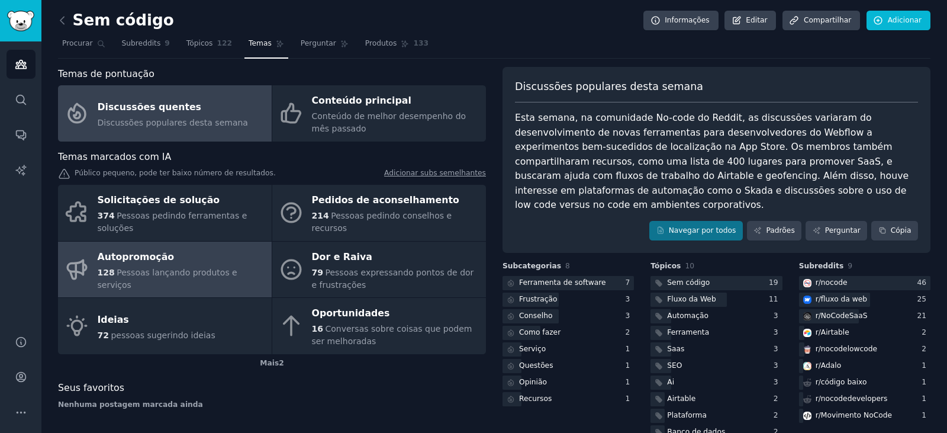
click at [196, 268] on font "Pessoas lançando produtos e serviços" at bounding box center [168, 279] width 140 height 22
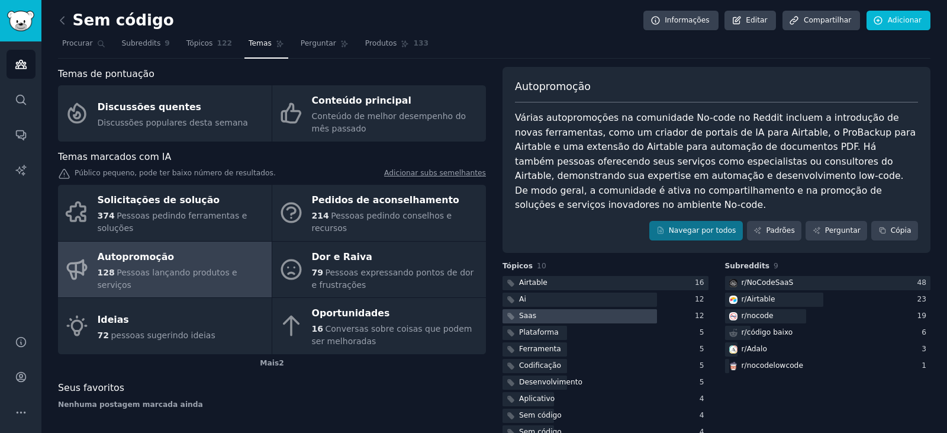
click at [521, 311] on font "Saas" at bounding box center [527, 315] width 17 height 8
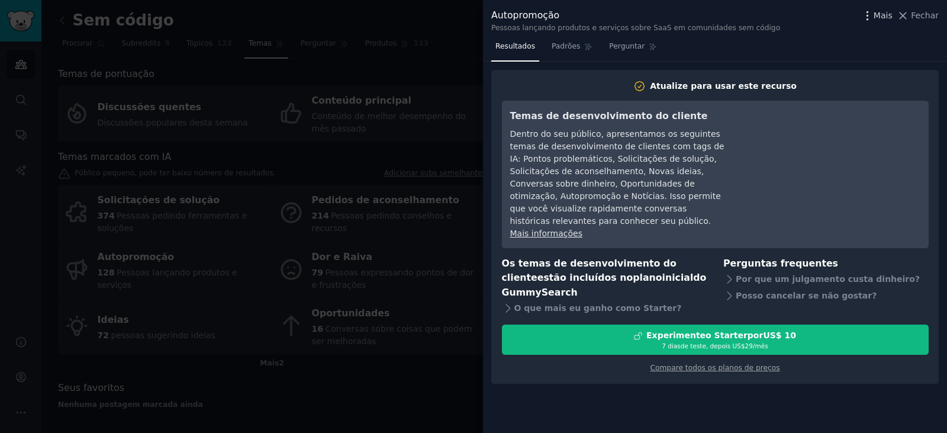
click at [885, 17] on font "Mais" at bounding box center [883, 15] width 19 height 9
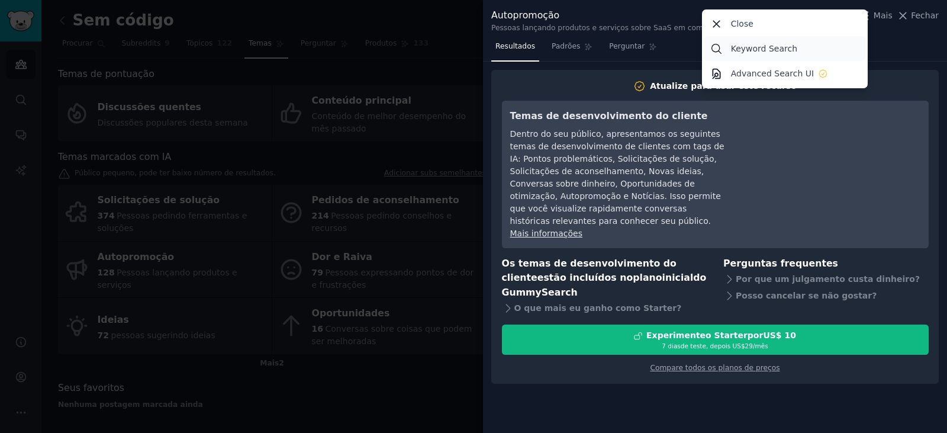
click at [762, 44] on p "Keyword Search" at bounding box center [764, 49] width 66 height 12
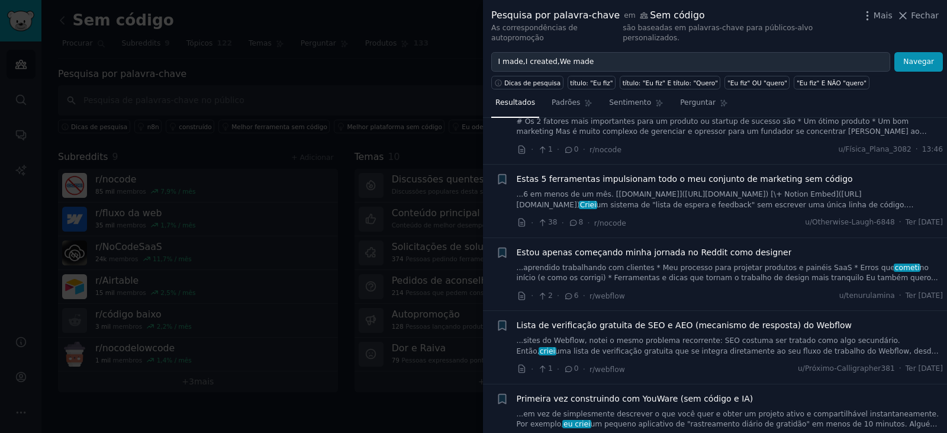
scroll to position [118, 0]
click at [633, 189] on font "...6 em menos de um mês. [Tally.so](https://tally.so/) [\+ Notion Embed](https:…" at bounding box center [689, 198] width 345 height 19
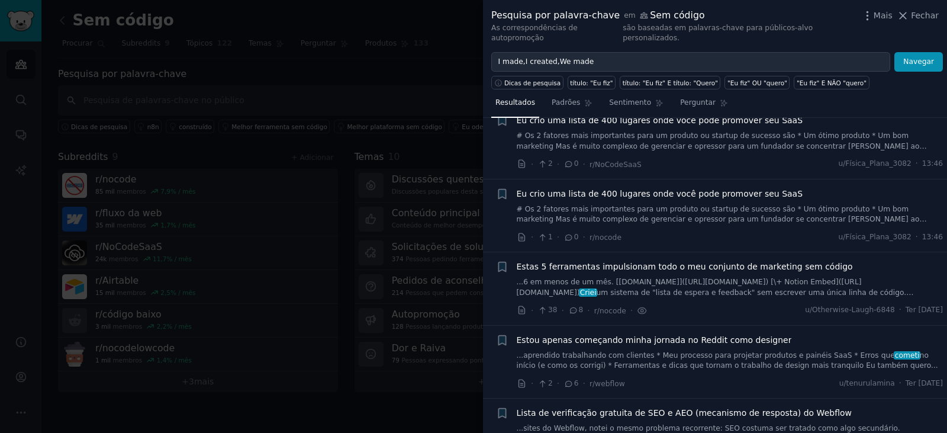
scroll to position [30, 0]
click at [430, 52] on div at bounding box center [473, 216] width 947 height 433
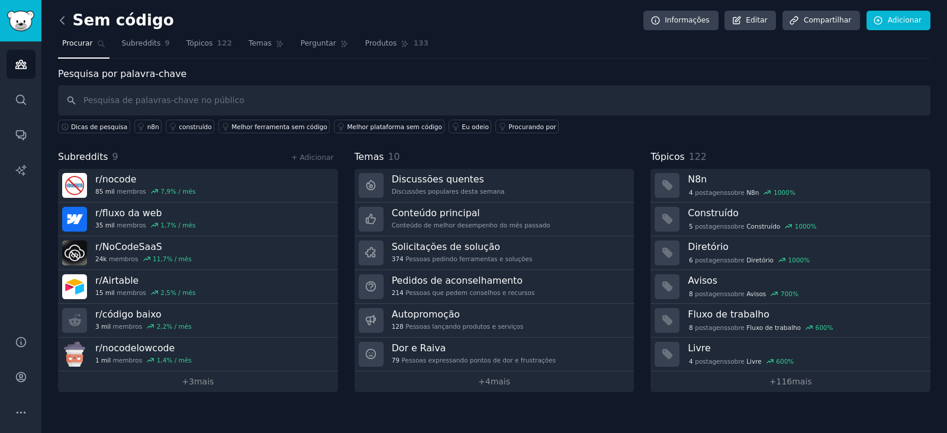
click at [60, 20] on icon at bounding box center [62, 20] width 4 height 7
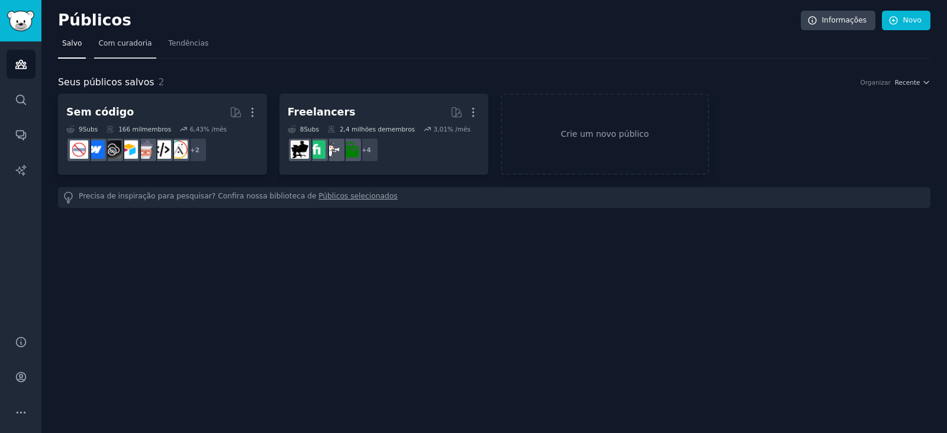
click at [128, 47] on font "Com curadoria" at bounding box center [124, 43] width 53 height 8
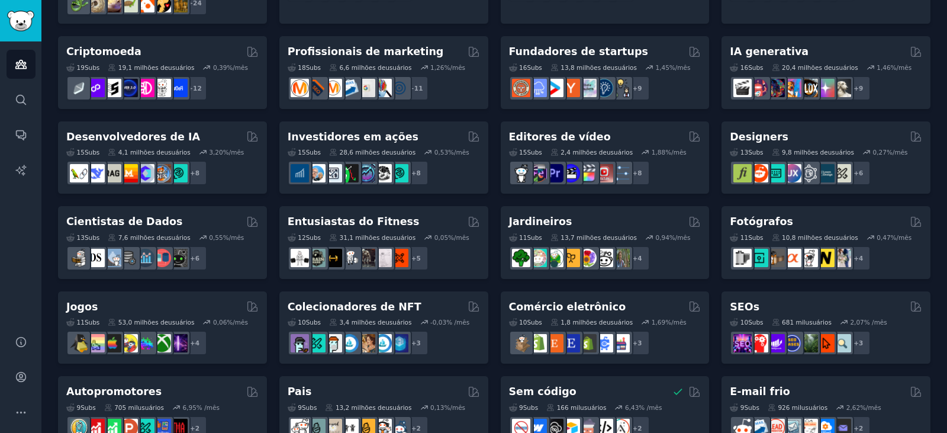
scroll to position [157, 0]
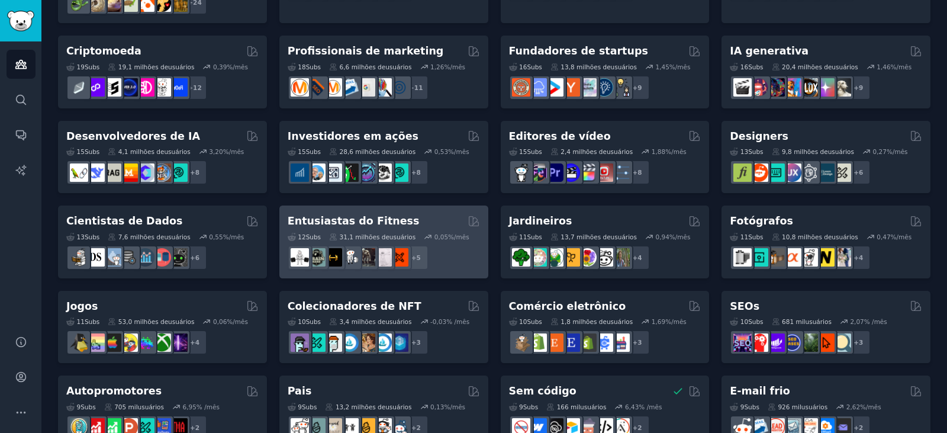
click at [404, 214] on div "Entusiastas do Fitness" at bounding box center [384, 221] width 192 height 15
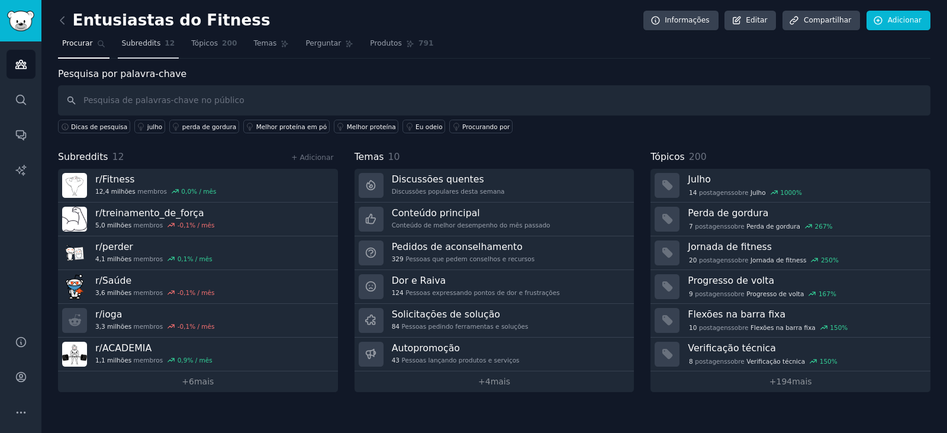
click at [138, 44] on font "Subreddits" at bounding box center [141, 43] width 39 height 8
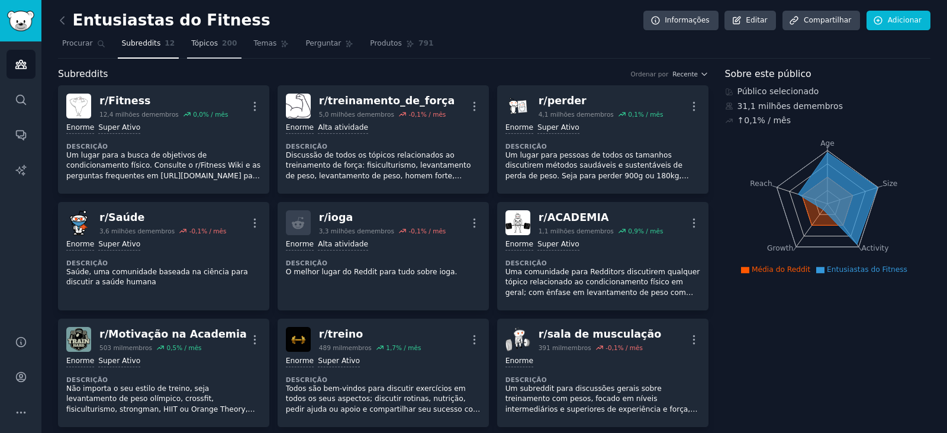
click at [201, 43] on font "Tópicos" at bounding box center [204, 43] width 27 height 8
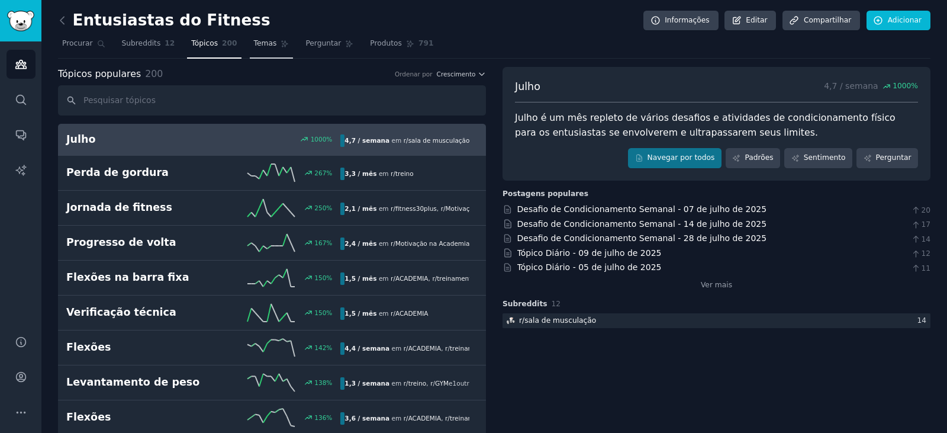
click at [254, 43] on font "Temas" at bounding box center [265, 43] width 23 height 8
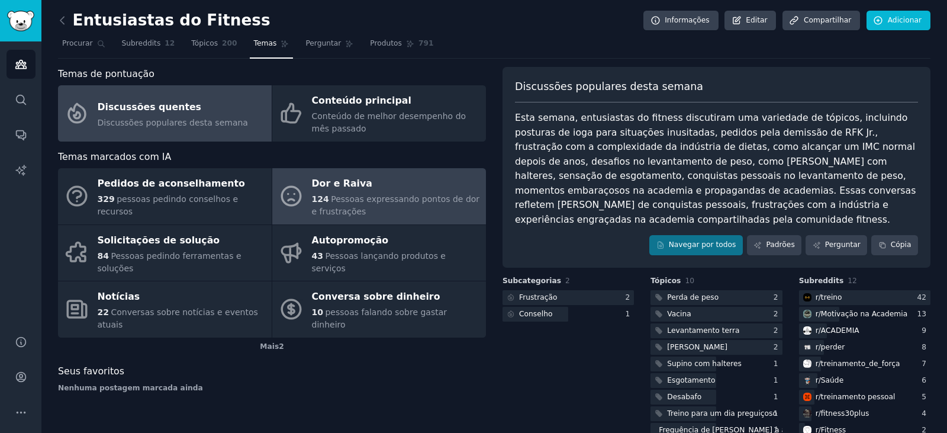
click at [380, 195] on font "Pessoas expressando pontos de dor e frustrações" at bounding box center [396, 205] width 168 height 22
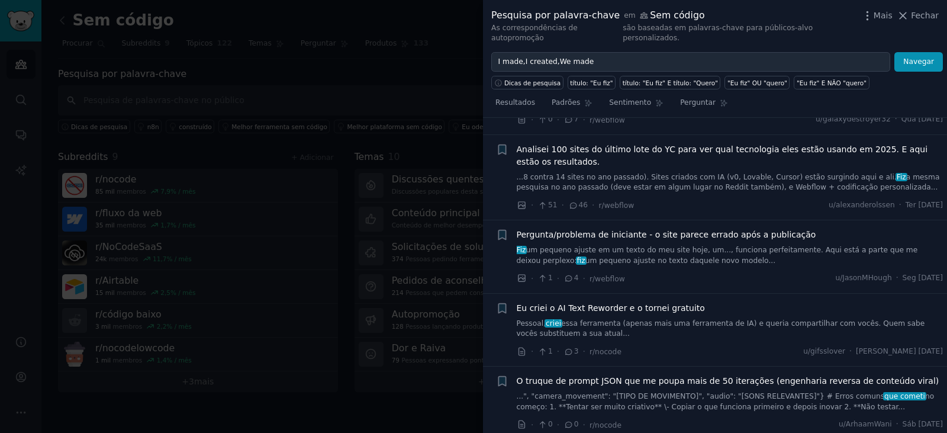
scroll to position [1477, 0]
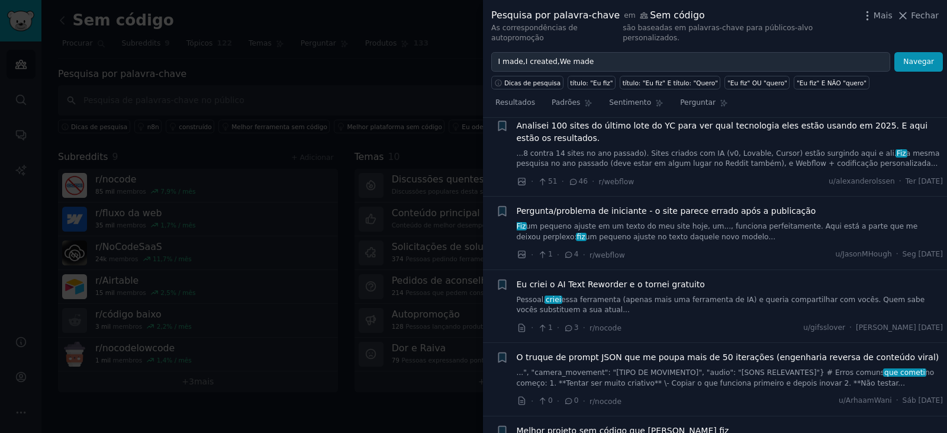
click at [439, 57] on div at bounding box center [473, 216] width 947 height 433
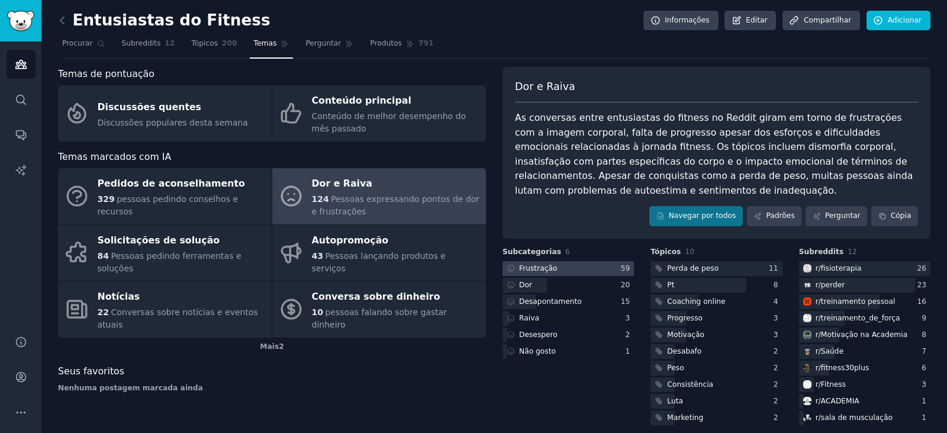
click at [565, 261] on div at bounding box center [567, 268] width 131 height 15
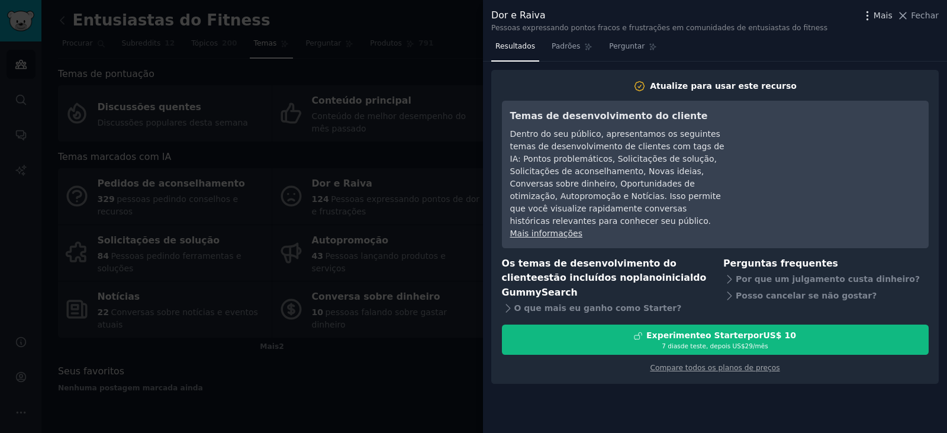
click at [874, 19] on icon "button" at bounding box center [867, 15] width 12 height 12
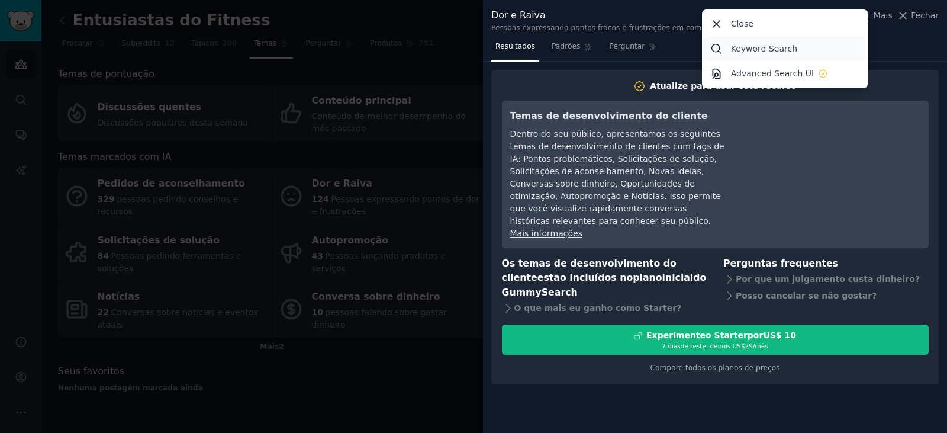
click at [758, 49] on p "Keyword Search" at bounding box center [764, 49] width 66 height 12
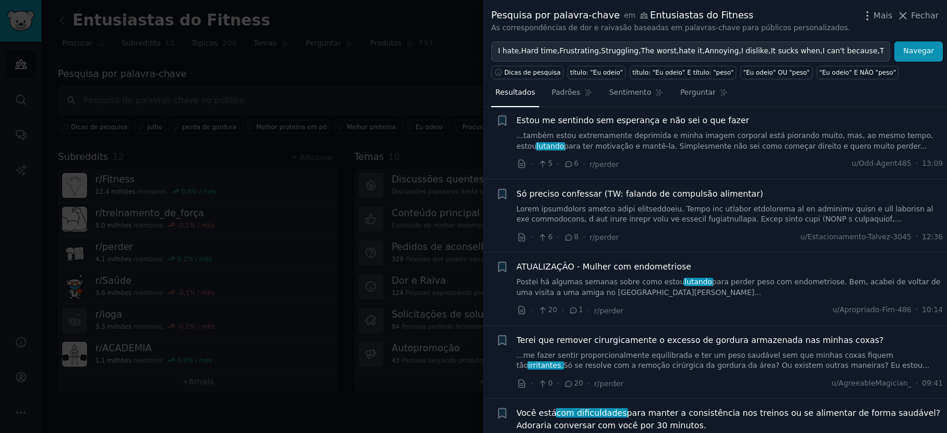
scroll to position [532, 0]
